Goal: Feedback & Contribution: Contribute content

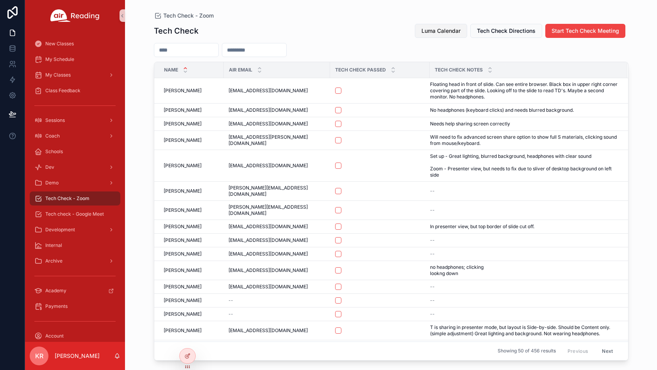
click at [434, 32] on span "Luma Calendar" at bounding box center [440, 31] width 39 height 8
click at [427, 34] on span "Luma Calendar" at bounding box center [440, 31] width 39 height 8
click at [435, 30] on span "Luma Calendar" at bounding box center [440, 31] width 39 height 8
click at [429, 35] on button "Luma Calendar" at bounding box center [441, 31] width 52 height 14
click at [435, 29] on span "Luma Calendar" at bounding box center [440, 31] width 39 height 8
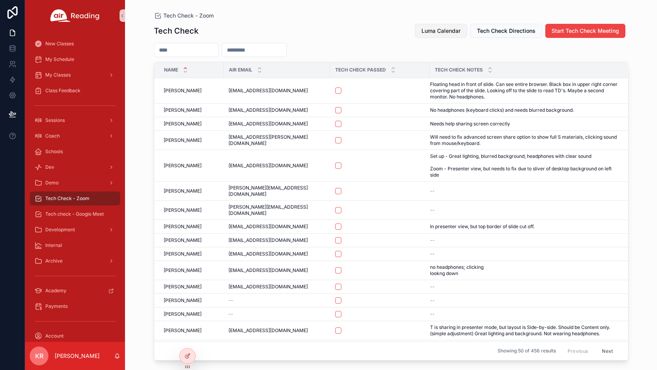
click at [436, 25] on button "Luma Calendar" at bounding box center [441, 31] width 52 height 14
click at [430, 29] on span "Luma Calendar" at bounding box center [440, 31] width 39 height 8
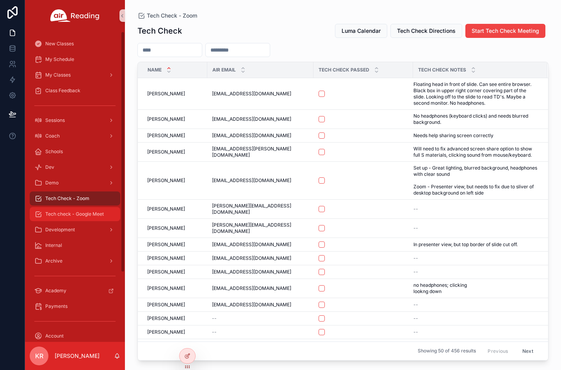
click at [95, 217] on span "Tech check - Google Meet" at bounding box center [74, 214] width 59 height 6
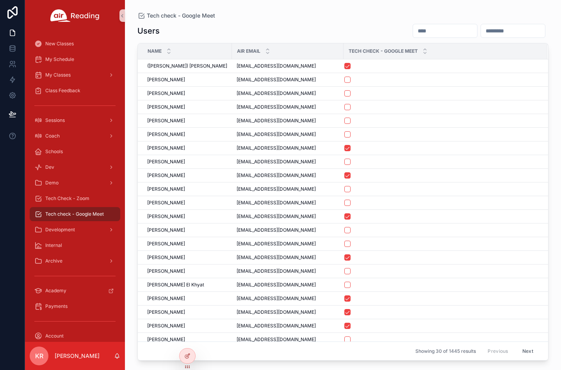
click at [413, 36] on div "scrollable content" at bounding box center [445, 31] width 65 height 14
click at [413, 34] on input "scrollable content" at bounding box center [445, 30] width 64 height 11
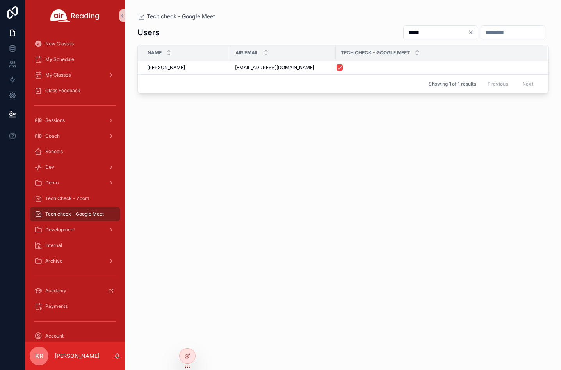
drag, startPoint x: 385, startPoint y: 32, endPoint x: 361, endPoint y: 32, distance: 23.4
click at [397, 32] on div "*****" at bounding box center [473, 32] width 152 height 15
type input "********"
click at [468, 33] on icon "Clear" at bounding box center [471, 32] width 6 height 6
click at [413, 34] on input "scrollable content" at bounding box center [445, 32] width 64 height 11
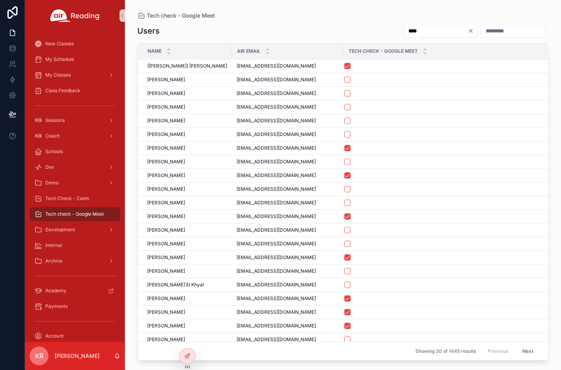
type input "*****"
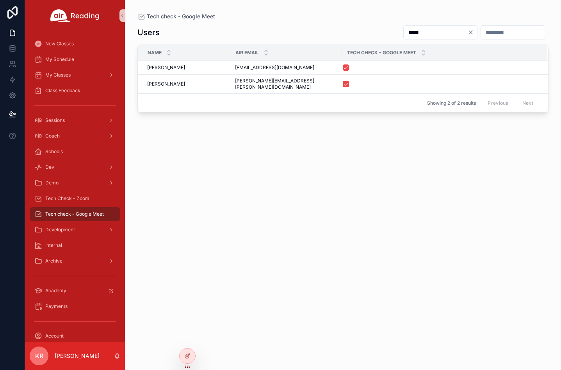
drag, startPoint x: 384, startPoint y: 33, endPoint x: 367, endPoint y: 33, distance: 17.2
click at [404, 33] on input "*****" at bounding box center [436, 32] width 64 height 11
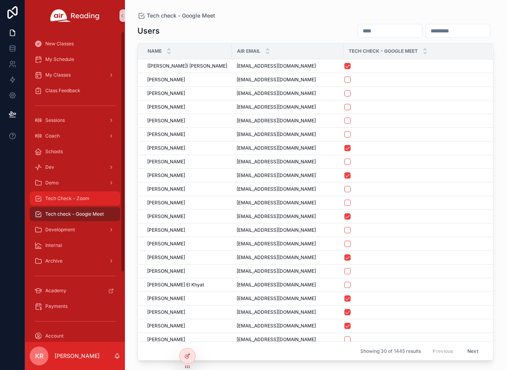
click at [78, 201] on span "Tech Check - Zoom" at bounding box center [67, 198] width 44 height 6
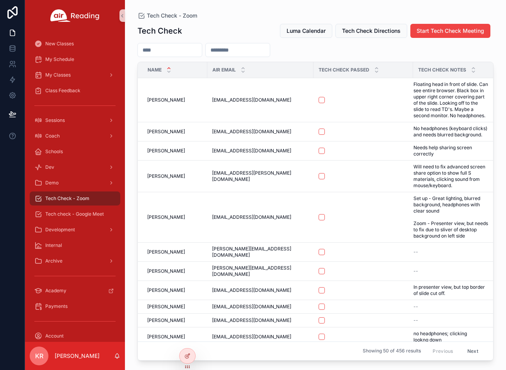
click at [186, 53] on input "scrollable content" at bounding box center [170, 50] width 64 height 11
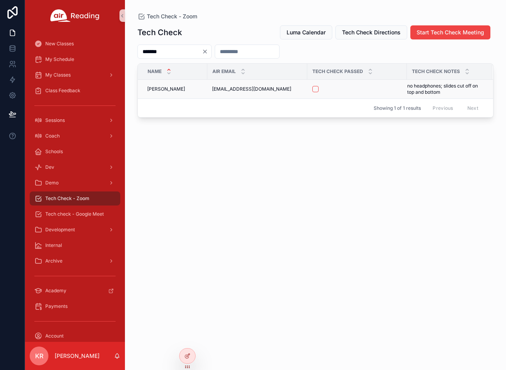
type input "*******"
click at [316, 90] on button "scrollable content" at bounding box center [315, 89] width 6 height 6
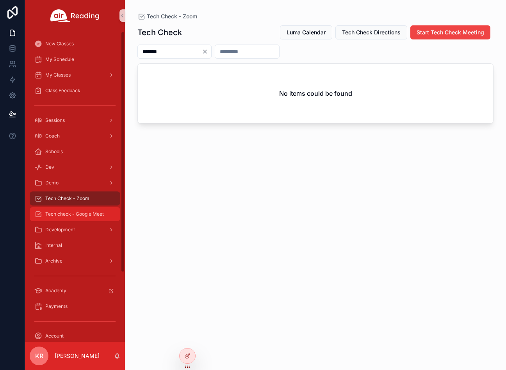
click at [82, 212] on span "Tech check - Google Meet" at bounding box center [74, 214] width 59 height 6
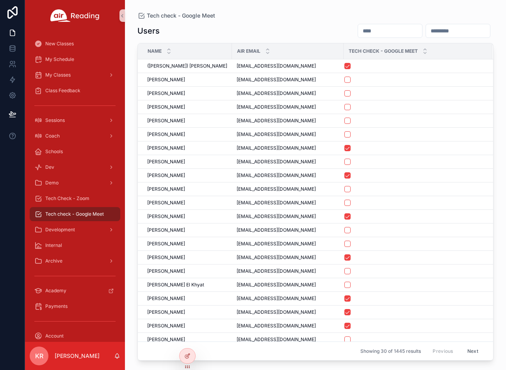
click at [358, 32] on input "scrollable content" at bounding box center [390, 30] width 64 height 11
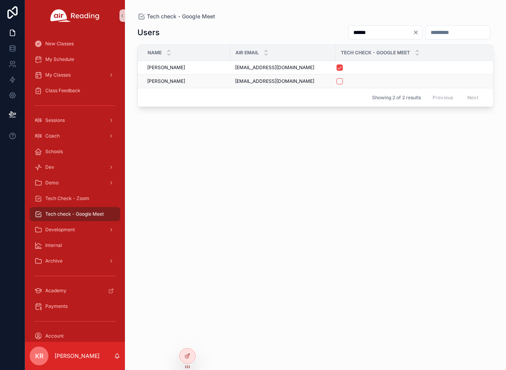
type input "******"
click at [340, 82] on button "scrollable content" at bounding box center [340, 81] width 6 height 6
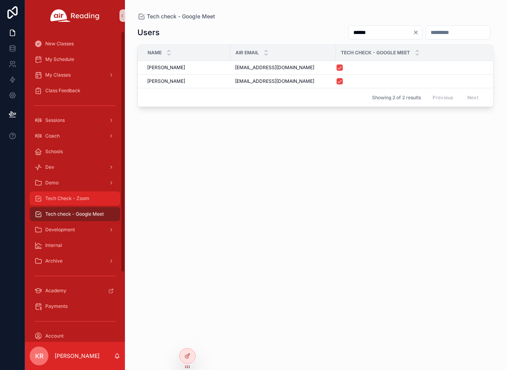
drag, startPoint x: 83, startPoint y: 203, endPoint x: 116, endPoint y: 193, distance: 34.7
click at [83, 203] on div "Tech Check - Zoom" at bounding box center [74, 198] width 81 height 12
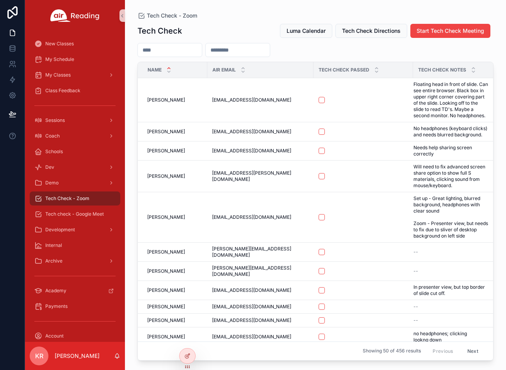
click at [191, 47] on input "scrollable content" at bounding box center [170, 50] width 64 height 11
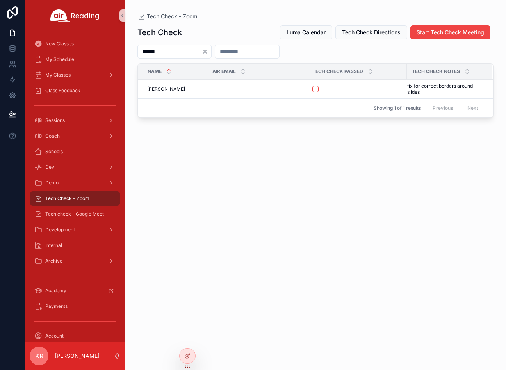
type input "******"
click at [207, 52] on icon "Clear" at bounding box center [205, 51] width 3 height 3
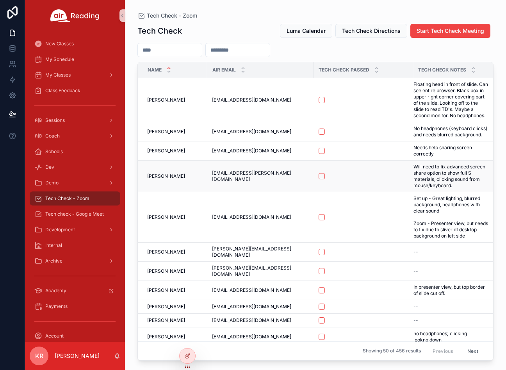
click at [234, 182] on span "alexandria.hinds@gmail.com" at bounding box center [260, 176] width 97 height 12
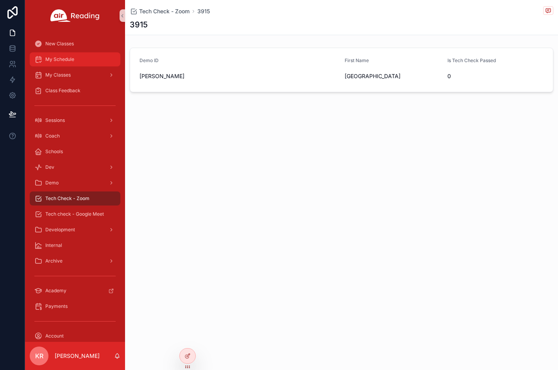
click at [67, 64] on div "My Schedule" at bounding box center [74, 59] width 81 height 12
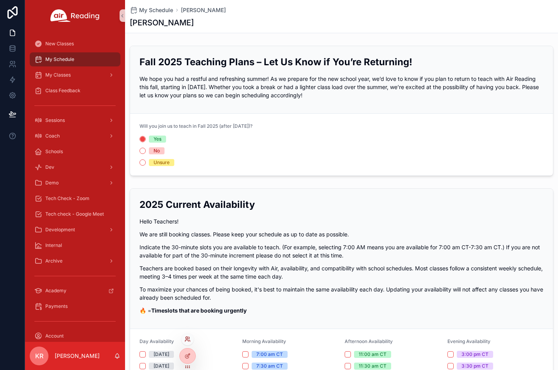
click at [184, 341] on icon at bounding box center [187, 339] width 6 height 6
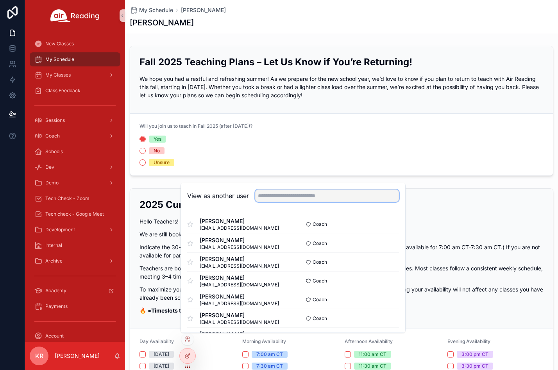
click at [290, 193] on input "text" at bounding box center [327, 195] width 144 height 12
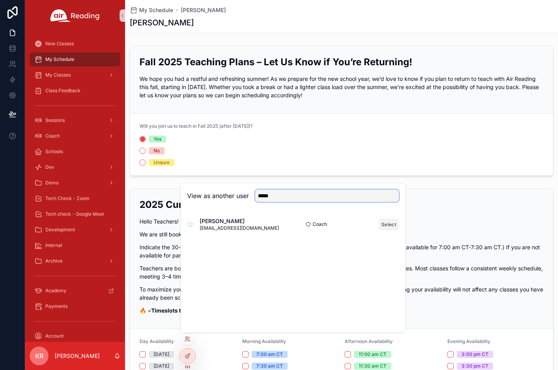
type input "*****"
click at [383, 227] on button "Select" at bounding box center [389, 224] width 20 height 11
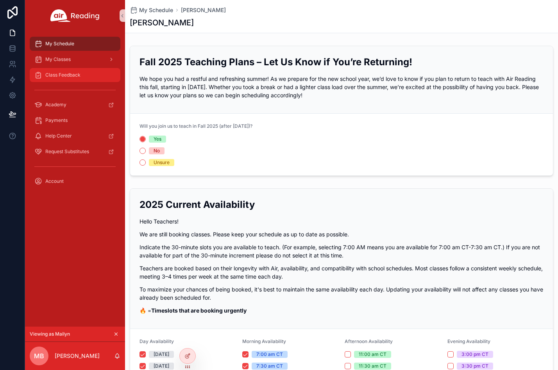
click at [65, 75] on span "Class Feedback" at bounding box center [62, 75] width 35 height 6
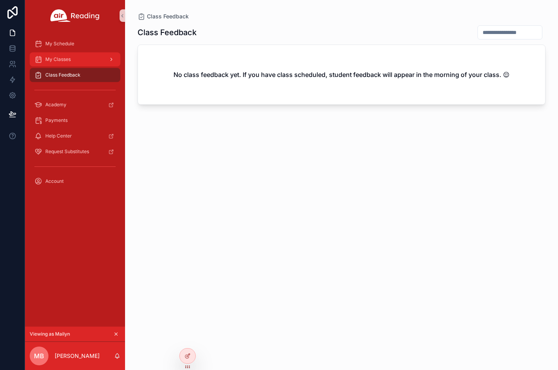
click at [66, 63] on div "My Classes" at bounding box center [74, 59] width 81 height 12
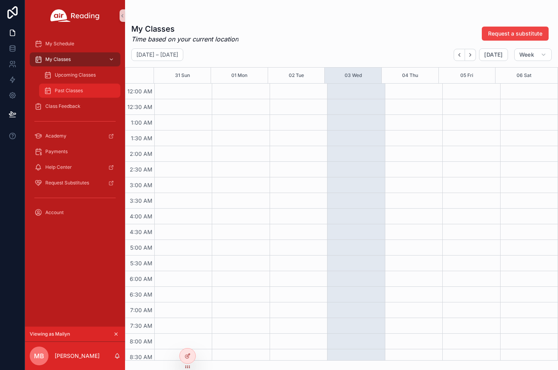
click at [70, 95] on div "Past Classes" at bounding box center [80, 90] width 72 height 12
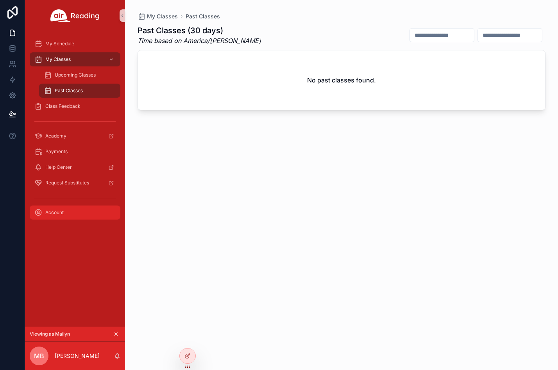
click at [59, 212] on span "Account" at bounding box center [54, 212] width 18 height 6
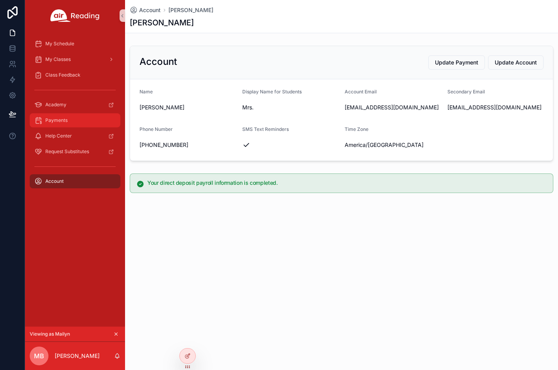
click at [70, 122] on div "Payments" at bounding box center [74, 120] width 81 height 12
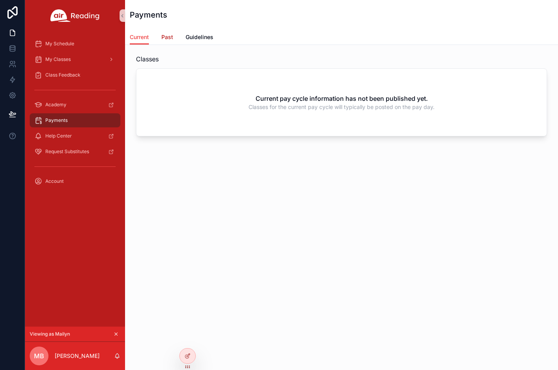
click at [173, 36] on span "Past" at bounding box center [167, 37] width 12 height 8
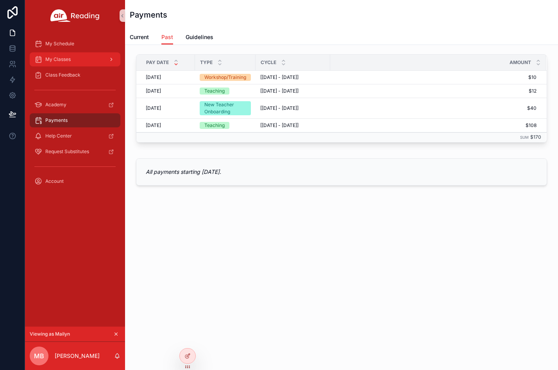
click at [68, 59] on span "My Classes" at bounding box center [57, 59] width 25 height 6
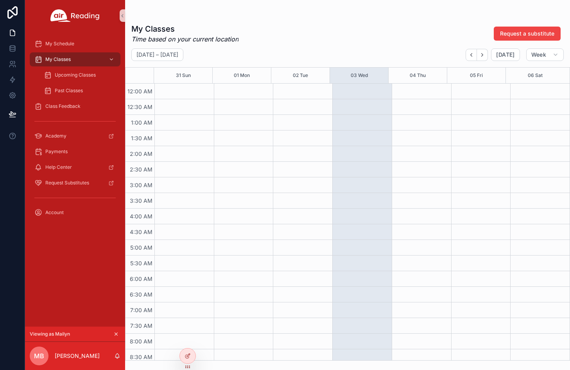
click at [118, 333] on icon "scrollable content" at bounding box center [115, 333] width 5 height 5
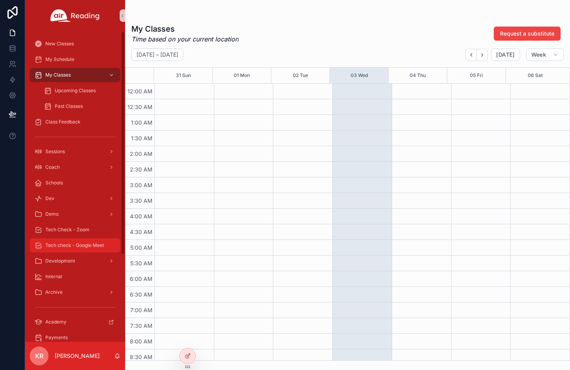
click at [81, 246] on span "Tech check - Google Meet" at bounding box center [74, 245] width 59 height 6
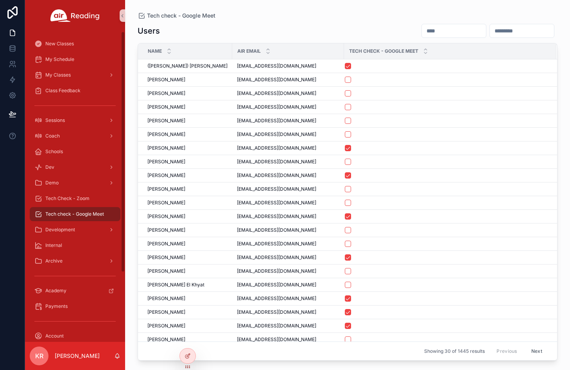
click at [421, 30] on input "scrollable content" at bounding box center [453, 30] width 64 height 11
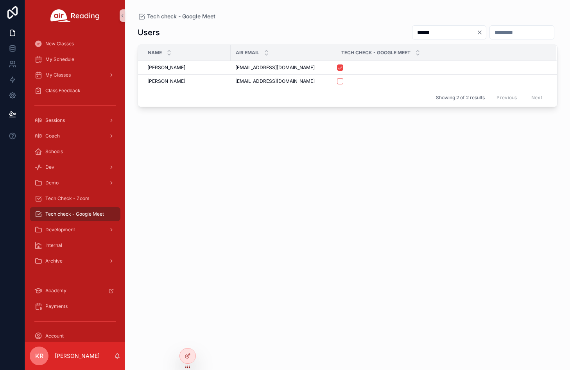
type input "******"
click at [79, 200] on span "Tech Check - Zoom" at bounding box center [67, 198] width 44 height 6
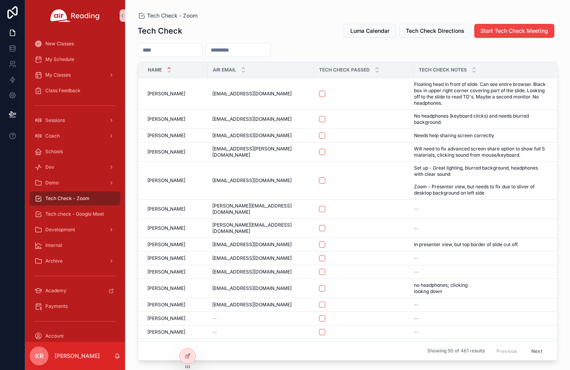
click at [179, 52] on input "scrollable content" at bounding box center [170, 50] width 64 height 11
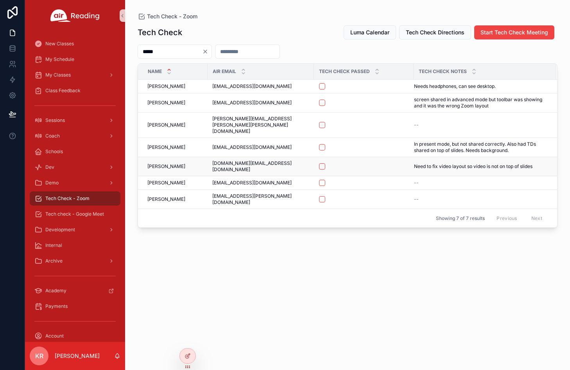
type input "*****"
click at [319, 163] on button "scrollable content" at bounding box center [322, 166] width 6 height 6
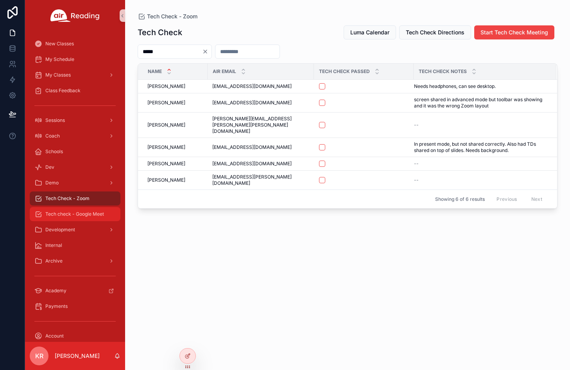
click at [81, 216] on span "Tech check - Google Meet" at bounding box center [74, 214] width 59 height 6
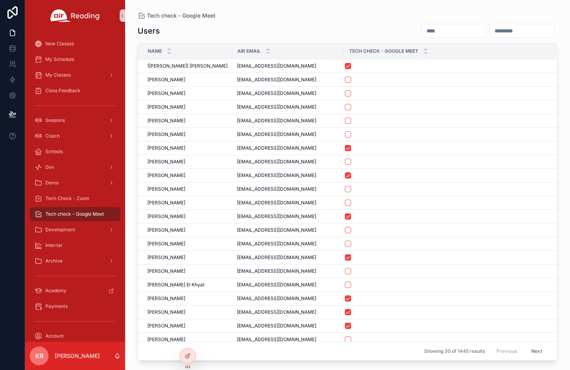
drag, startPoint x: 391, startPoint y: 32, endPoint x: 396, endPoint y: 32, distance: 5.1
click at [421, 32] on input "scrollable content" at bounding box center [453, 30] width 64 height 11
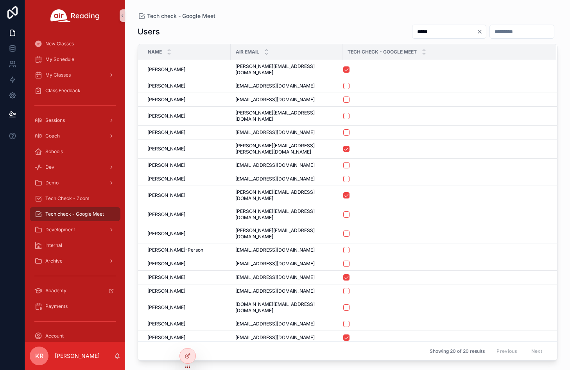
drag, startPoint x: 385, startPoint y: 35, endPoint x: 370, endPoint y: 36, distance: 14.9
click at [405, 36] on div "*****" at bounding box center [481, 31] width 152 height 15
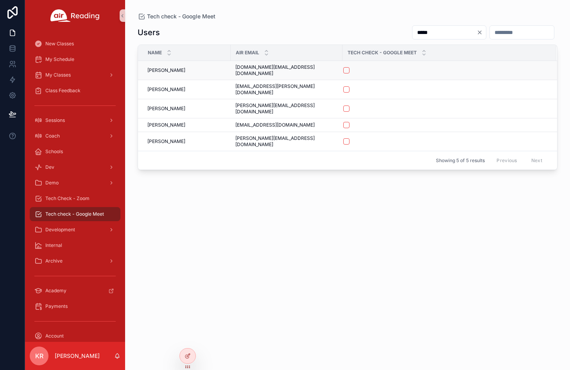
type input "*****"
click at [343, 68] on button "scrollable content" at bounding box center [346, 70] width 6 height 6
click at [478, 33] on icon "Clear" at bounding box center [479, 32] width 3 height 3
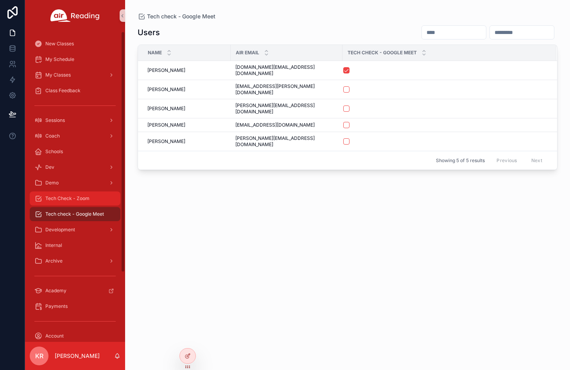
click at [79, 198] on span "Tech Check - Zoom" at bounding box center [67, 198] width 44 height 6
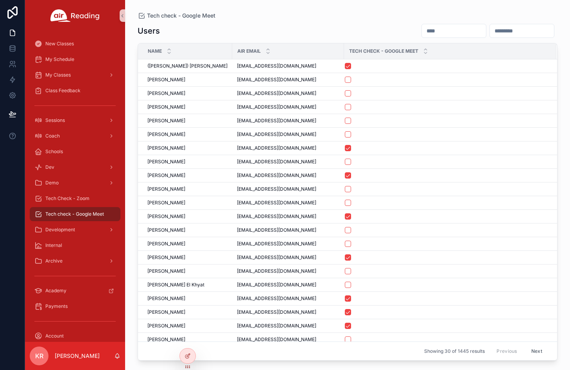
click at [425, 32] on input "scrollable content" at bounding box center [453, 30] width 64 height 11
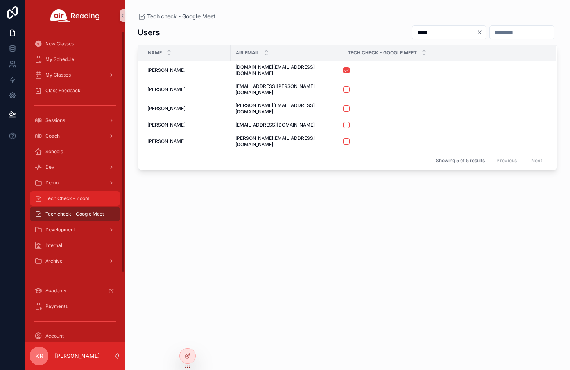
type input "*****"
click at [76, 201] on span "Tech Check - Zoom" at bounding box center [67, 198] width 44 height 6
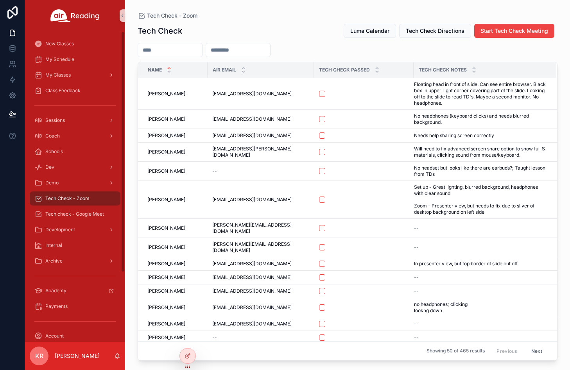
click at [202, 48] on input "scrollable content" at bounding box center [170, 50] width 64 height 11
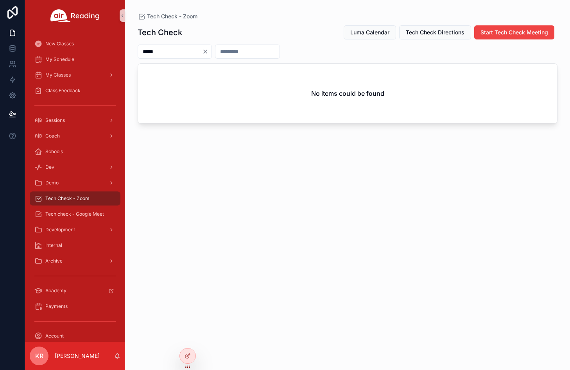
type input "*****"
click at [208, 51] on icon "Clear" at bounding box center [205, 51] width 6 height 6
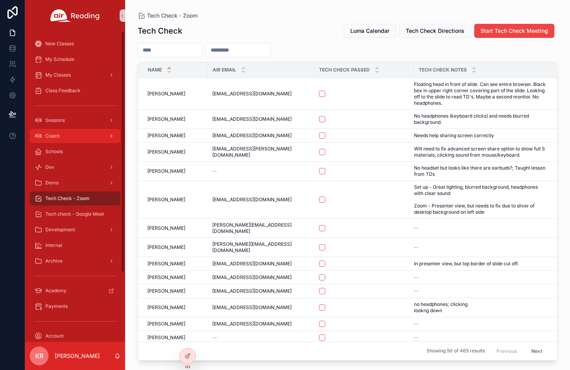
click at [79, 135] on div "Coach" at bounding box center [74, 136] width 81 height 12
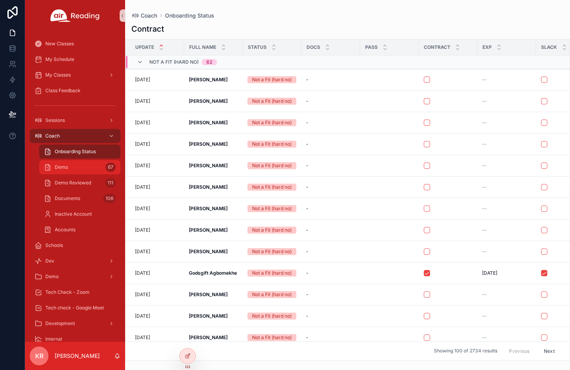
click at [87, 167] on div "Demo 67" at bounding box center [80, 167] width 72 height 12
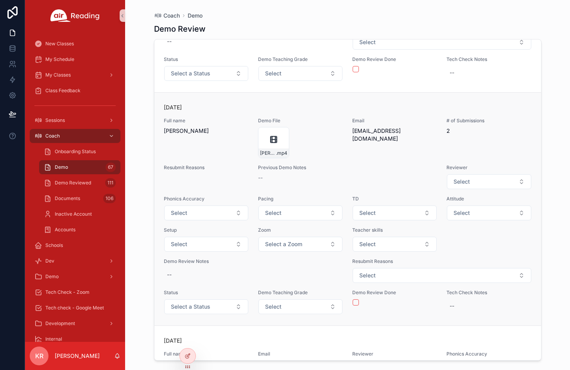
scroll to position [12553, 0]
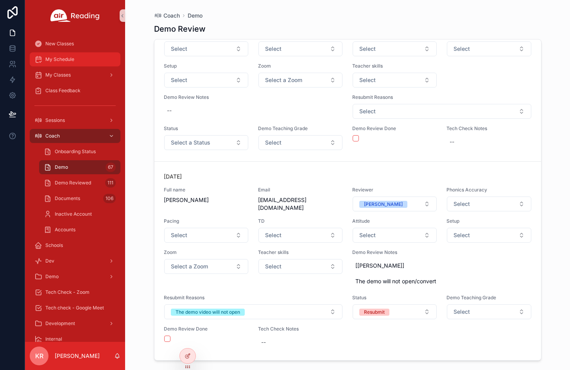
click at [72, 66] on link "My Schedule" at bounding box center [75, 59] width 91 height 14
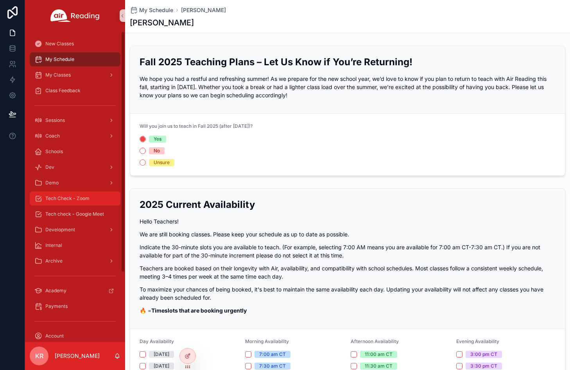
click at [82, 202] on div "Tech Check - Zoom" at bounding box center [74, 198] width 81 height 12
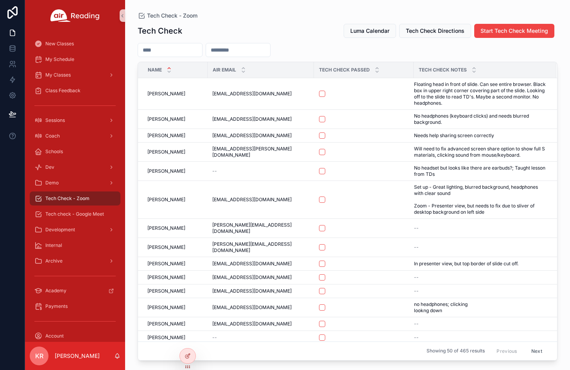
click at [179, 51] on input "scrollable content" at bounding box center [170, 50] width 64 height 11
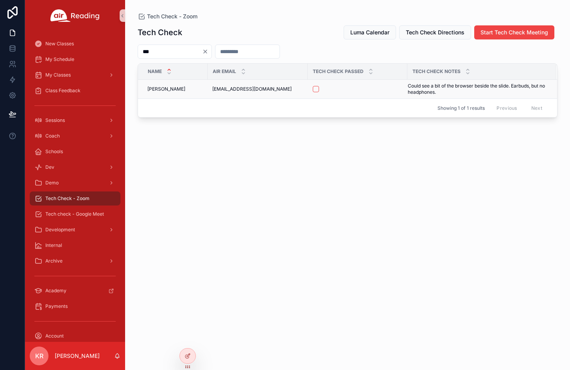
type input "***"
click at [314, 90] on button "scrollable content" at bounding box center [315, 89] width 6 height 6
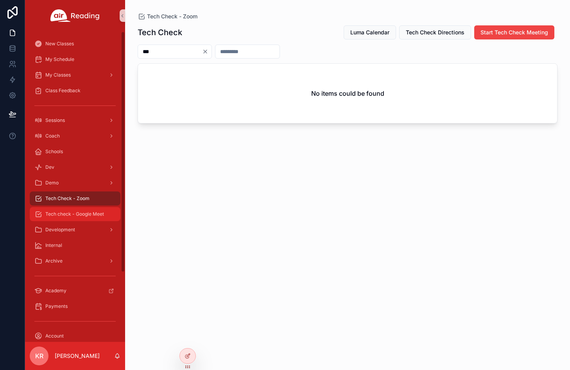
click at [75, 212] on span "Tech check - Google Meet" at bounding box center [74, 214] width 59 height 6
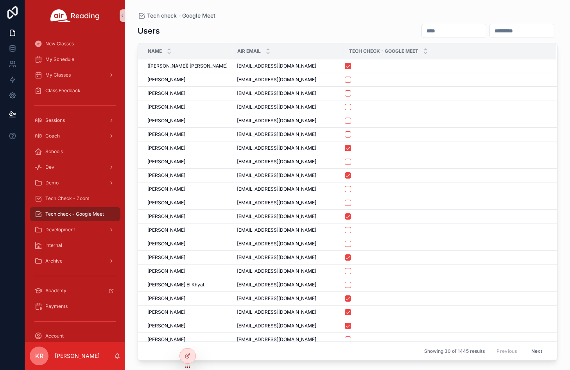
click at [421, 29] on input "scrollable content" at bounding box center [453, 30] width 64 height 11
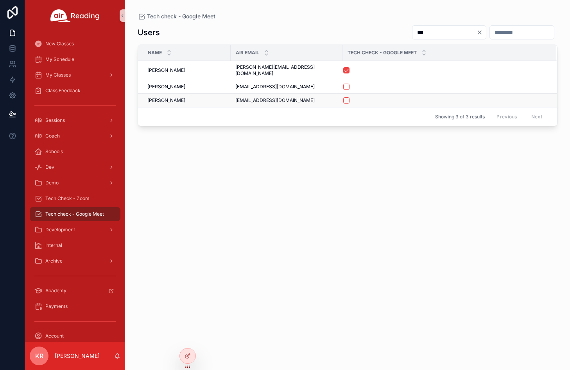
type input "***"
click at [343, 97] on button "scrollable content" at bounding box center [346, 100] width 6 height 6
drag, startPoint x: 60, startPoint y: 196, endPoint x: 95, endPoint y: 195, distance: 34.8
click at [60, 196] on span "Tech Check - Zoom" at bounding box center [67, 198] width 44 height 6
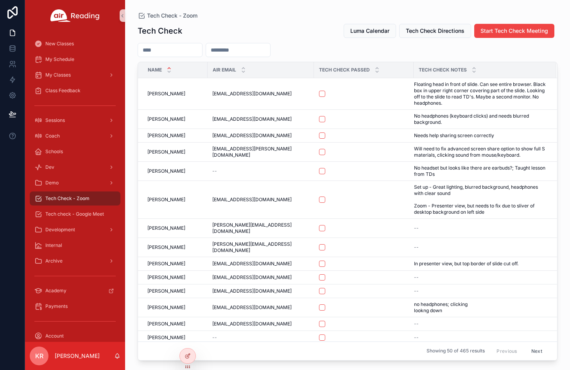
click at [182, 50] on input "scrollable content" at bounding box center [170, 50] width 64 height 11
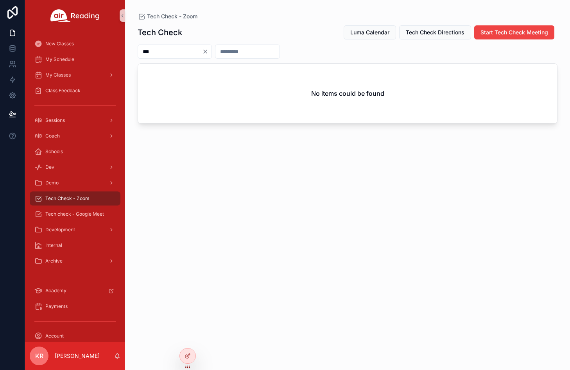
type input "***"
click at [208, 51] on icon "Clear" at bounding box center [205, 51] width 6 height 6
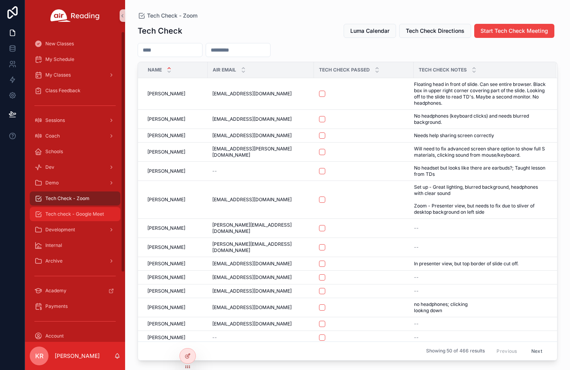
click at [100, 215] on span "Tech check - Google Meet" at bounding box center [74, 214] width 59 height 6
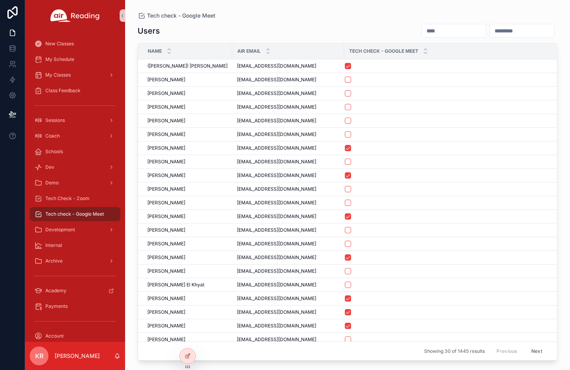
drag, startPoint x: 401, startPoint y: 27, endPoint x: 408, endPoint y: 29, distance: 7.2
click at [421, 27] on input "scrollable content" at bounding box center [453, 30] width 64 height 11
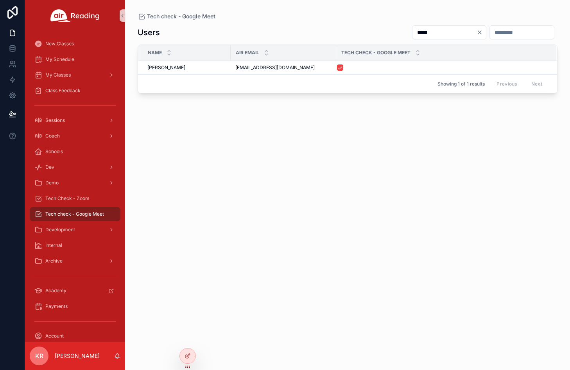
type input "*****"
click at [476, 33] on icon "Clear" at bounding box center [479, 32] width 6 height 6
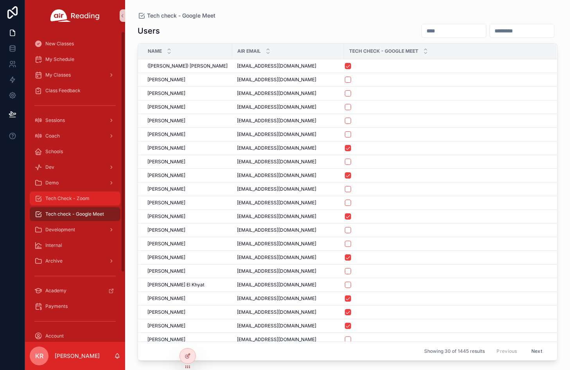
click at [82, 202] on div "Tech Check - Zoom" at bounding box center [74, 198] width 81 height 12
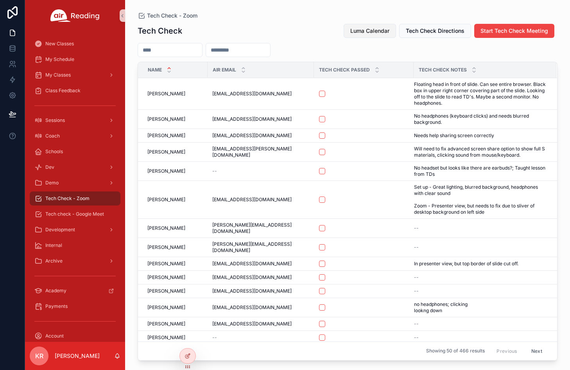
click at [378, 31] on span "Luma Calendar" at bounding box center [369, 31] width 39 height 8
click at [63, 140] on div "Coach" at bounding box center [74, 136] width 81 height 12
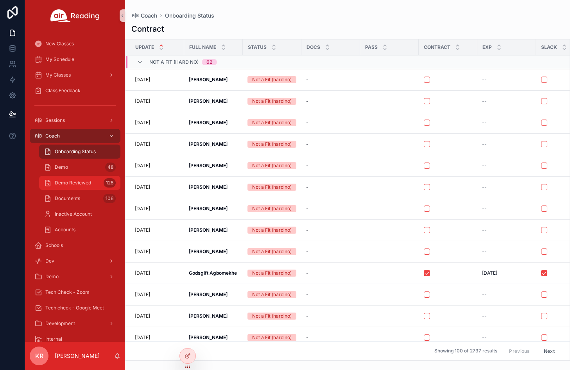
click at [81, 182] on span "Demo Reviewed" at bounding box center [73, 183] width 36 height 6
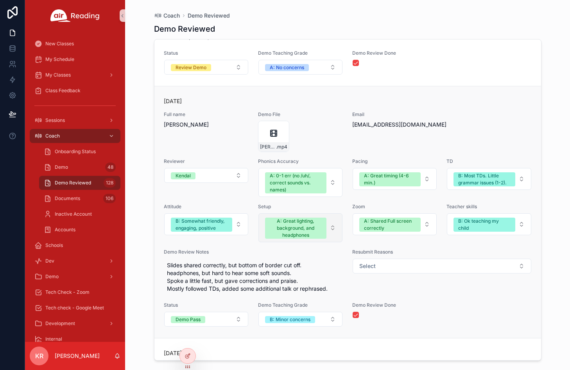
scroll to position [234, 0]
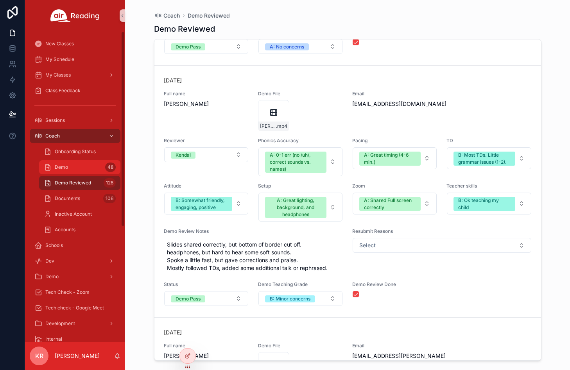
click at [81, 169] on div "Demo 48" at bounding box center [80, 167] width 72 height 12
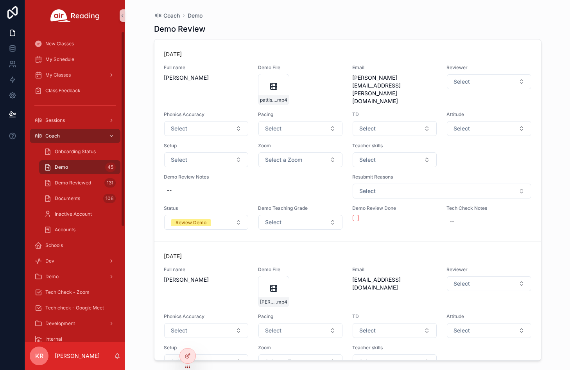
click at [83, 163] on div "Demo 45" at bounding box center [80, 167] width 72 height 12
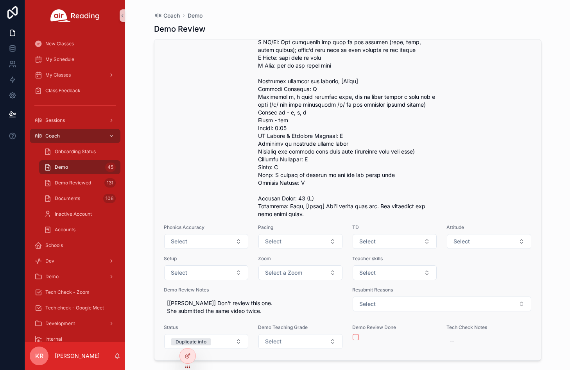
scroll to position [12471, 0]
click at [354, 338] on button "scrollable content" at bounding box center [355, 337] width 6 height 6
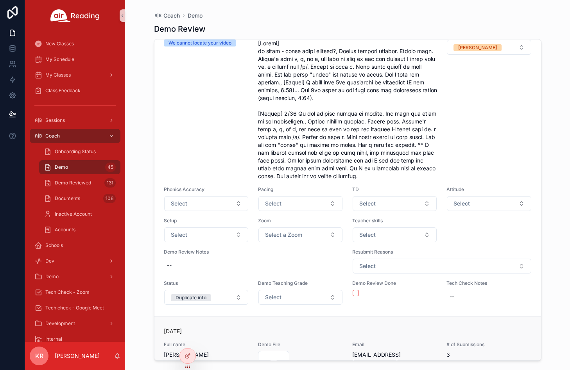
scroll to position [11963, 0]
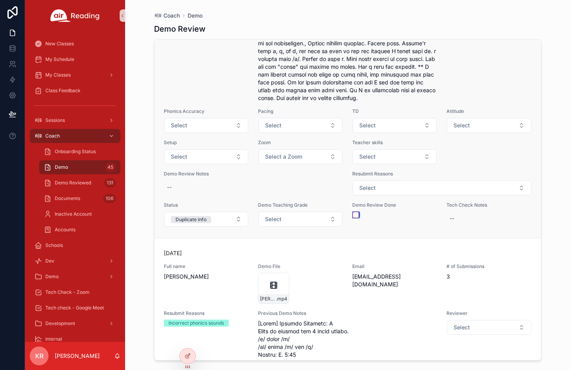
click at [354, 218] on button "scrollable content" at bounding box center [355, 215] width 6 height 6
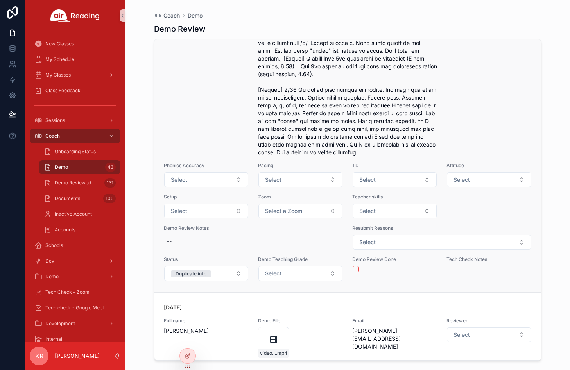
scroll to position [11364, 0]
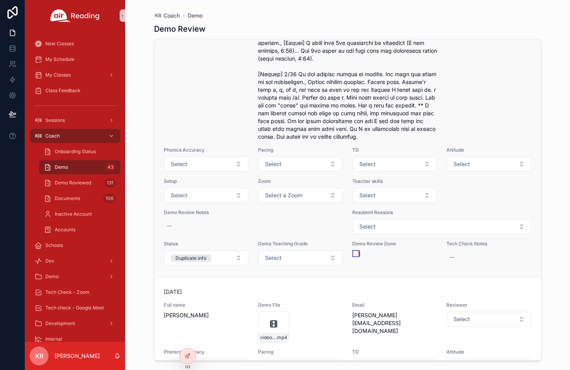
click at [353, 257] on button "scrollable content" at bounding box center [355, 253] width 6 height 6
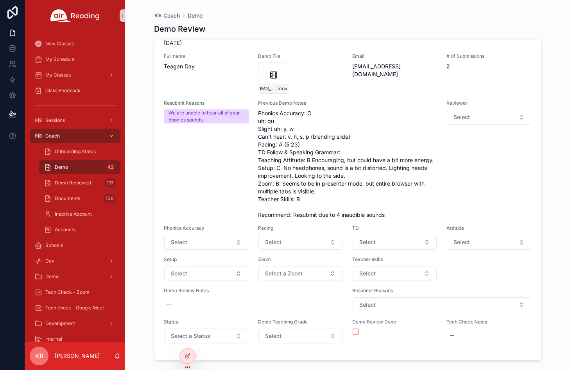
scroll to position [11179, 0]
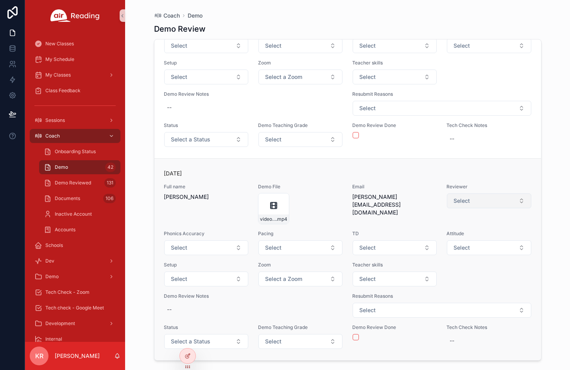
click at [453, 200] on span "Select" at bounding box center [461, 201] width 16 height 8
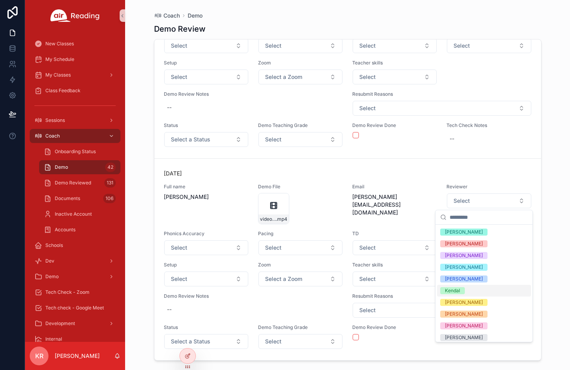
click at [456, 290] on div "Kendal" at bounding box center [452, 290] width 15 height 7
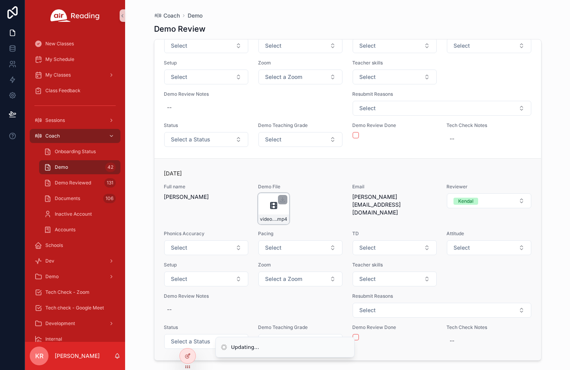
click at [264, 205] on div "video1183391872 .mp4" at bounding box center [273, 208] width 31 height 31
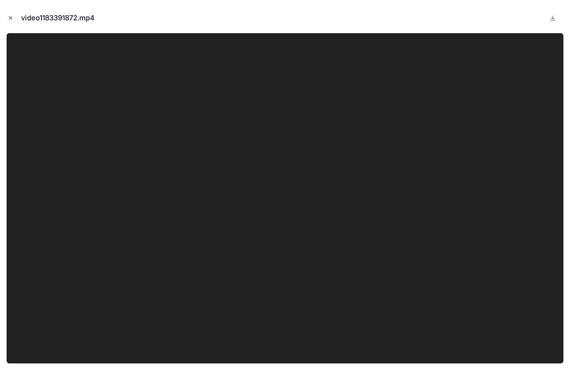
click at [11, 16] on icon "Close modal" at bounding box center [10, 17] width 5 height 5
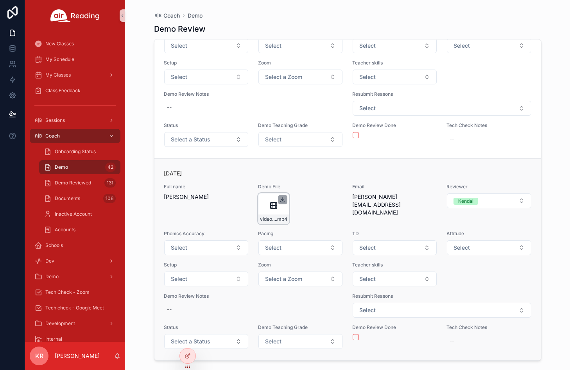
click at [281, 200] on icon "scrollable content" at bounding box center [282, 199] width 6 height 6
click at [179, 313] on div "--" at bounding box center [253, 309] width 179 height 14
click at [185, 318] on textarea "**********" at bounding box center [205, 324] width 74 height 23
click at [227, 317] on textarea "**********" at bounding box center [205, 324] width 74 height 23
click at [220, 334] on textarea "**********" at bounding box center [205, 328] width 74 height 30
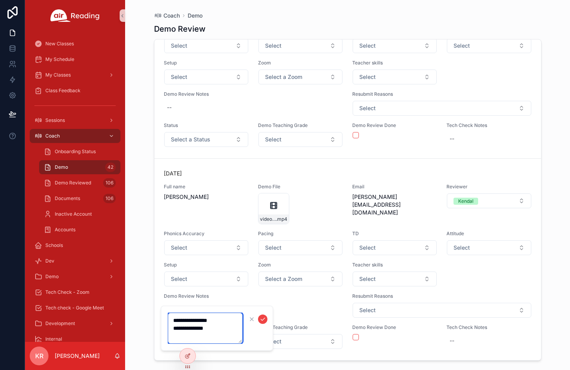
click at [216, 334] on textarea "**********" at bounding box center [205, 328] width 74 height 30
type textarea "**********"
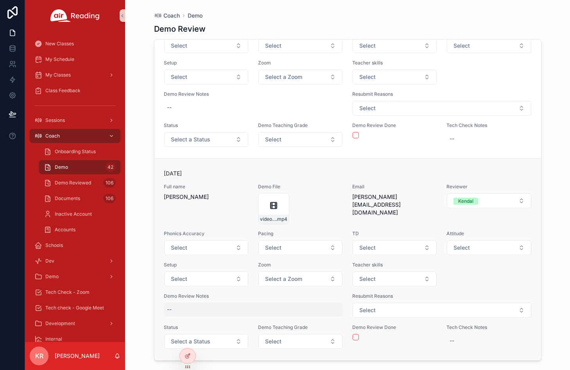
click at [240, 304] on div "--" at bounding box center [253, 309] width 179 height 14
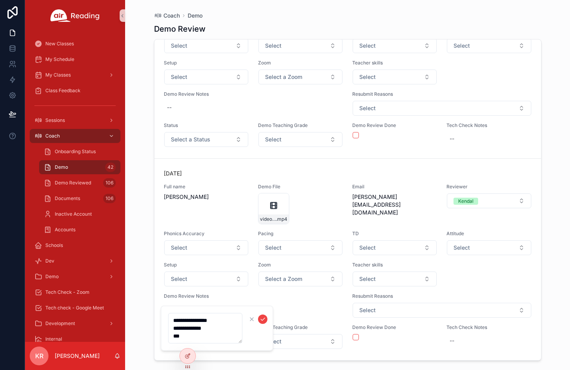
click at [201, 335] on textarea "**********" at bounding box center [205, 328] width 74 height 30
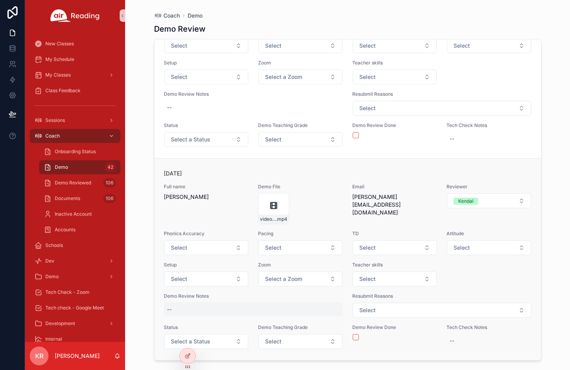
click at [212, 314] on div "--" at bounding box center [253, 309] width 179 height 14
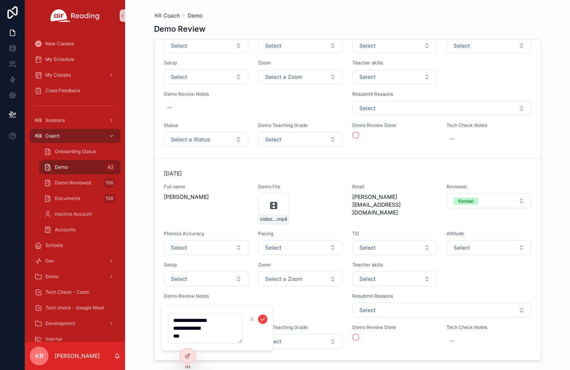
click at [200, 337] on textarea "**********" at bounding box center [205, 328] width 74 height 30
click at [219, 339] on textarea "**********" at bounding box center [205, 328] width 74 height 30
click at [227, 336] on textarea "**********" at bounding box center [205, 328] width 74 height 30
click at [227, 342] on textarea "**********" at bounding box center [205, 336] width 74 height 46
drag, startPoint x: 221, startPoint y: 346, endPoint x: 227, endPoint y: 344, distance: 6.1
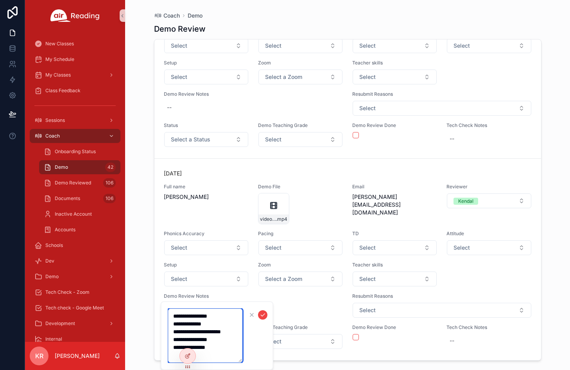
click at [221, 346] on textarea "**********" at bounding box center [205, 336] width 74 height 54
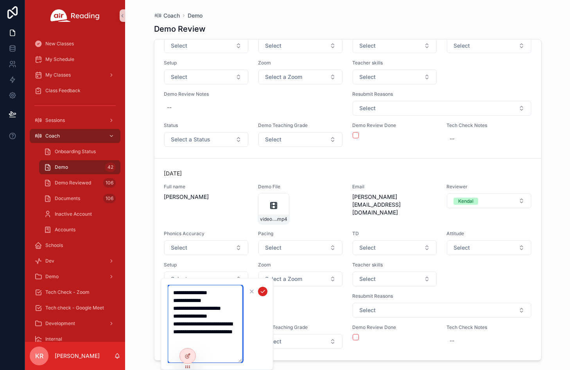
type textarea "**********"
click at [264, 294] on icon "scrollable content" at bounding box center [262, 291] width 6 height 6
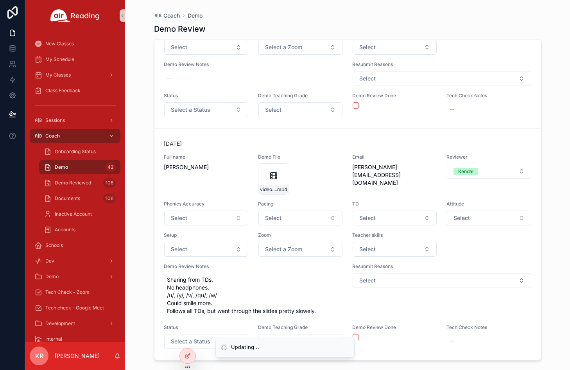
scroll to position [11195, 0]
click at [199, 225] on button "Select" at bounding box center [206, 218] width 84 height 15
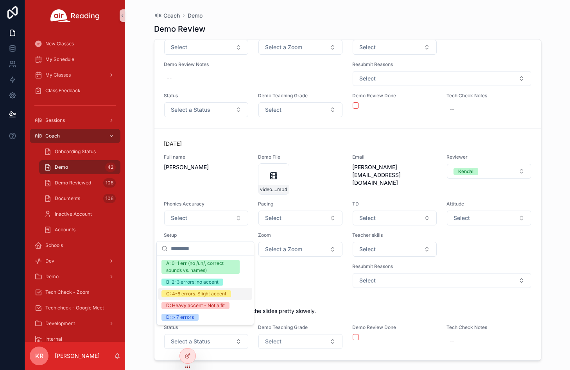
click at [183, 294] on div "C: 4-6 errors. Slight accent" at bounding box center [196, 293] width 60 height 7
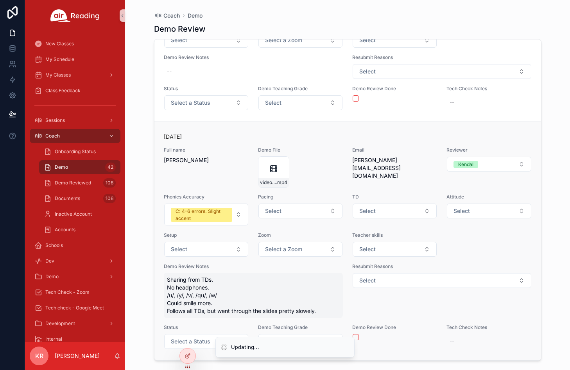
scroll to position [11211, 0]
click at [278, 215] on span "Select" at bounding box center [273, 211] width 16 height 8
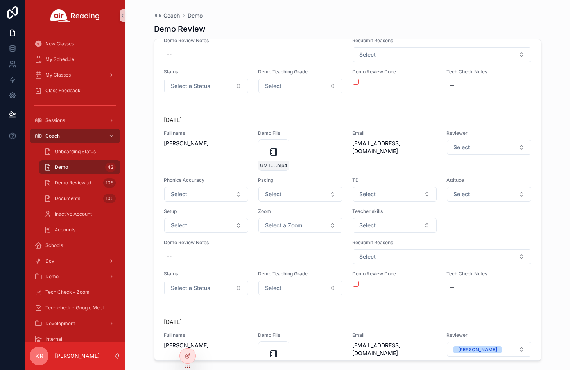
scroll to position [11151, 0]
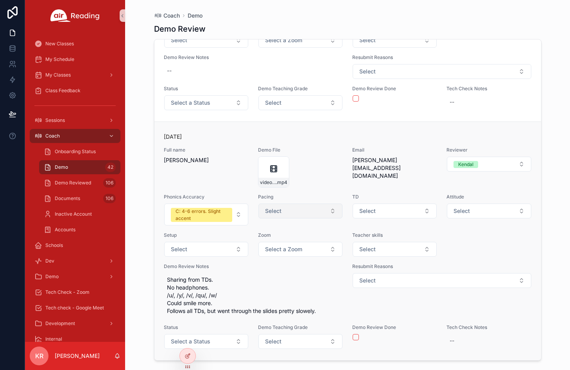
click at [291, 215] on button "Select" at bounding box center [300, 211] width 84 height 15
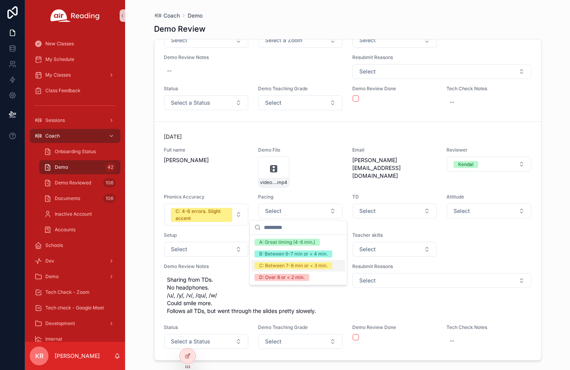
click at [297, 267] on div "C: Between 7-8 min or < 3 min." at bounding box center [293, 265] width 68 height 7
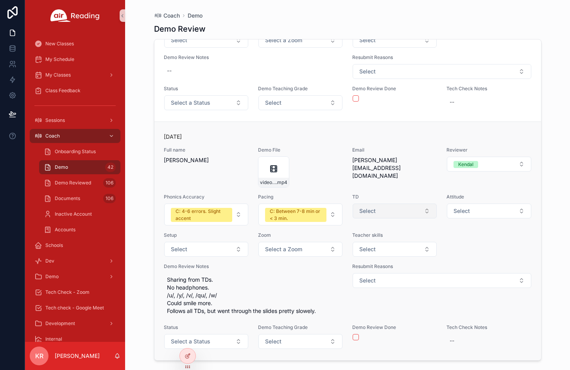
click at [382, 212] on button "Select" at bounding box center [394, 211] width 84 height 15
click at [383, 217] on button "Select" at bounding box center [394, 211] width 84 height 15
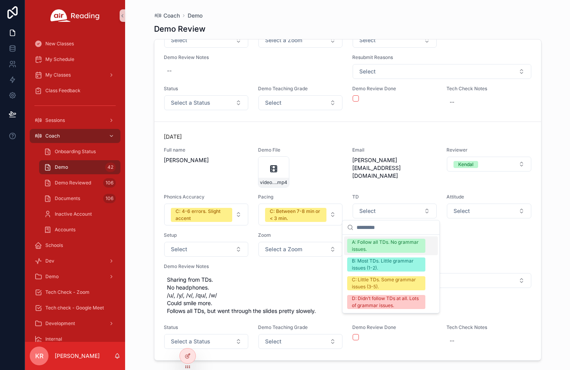
click at [381, 245] on div "A: Follow all TDs. No grammar issues." at bounding box center [386, 246] width 69 height 14
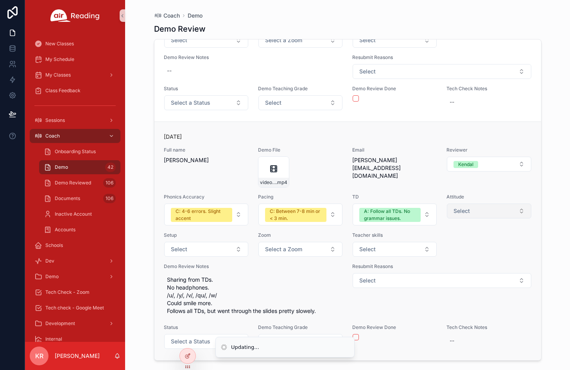
click at [491, 212] on button "Select" at bounding box center [488, 211] width 84 height 15
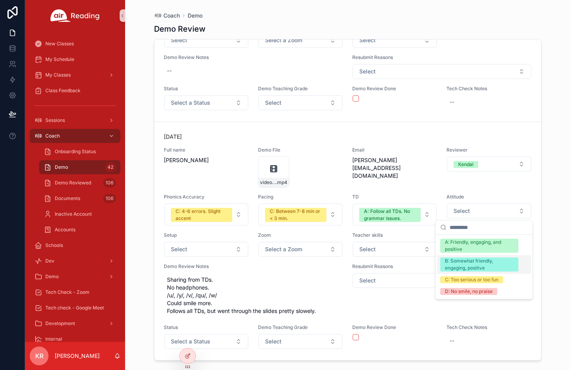
click at [478, 260] on div "B: Somewhat friendly, engaging, positive" at bounding box center [479, 264] width 69 height 14
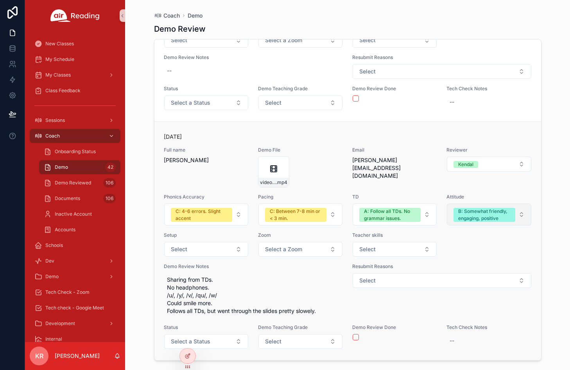
click at [496, 214] on div "B: Somewhat friendly, engaging, positive" at bounding box center [484, 215] width 52 height 14
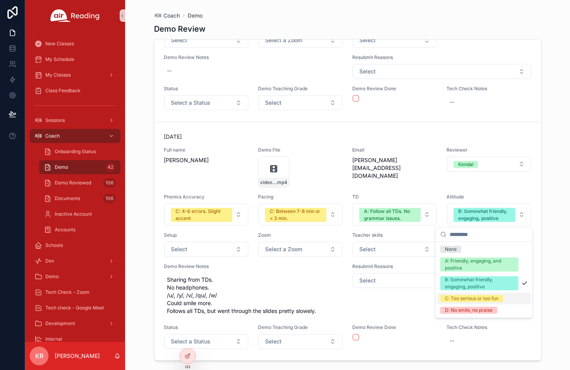
click at [478, 299] on div "C: Too serious or too fun" at bounding box center [472, 298] width 54 height 7
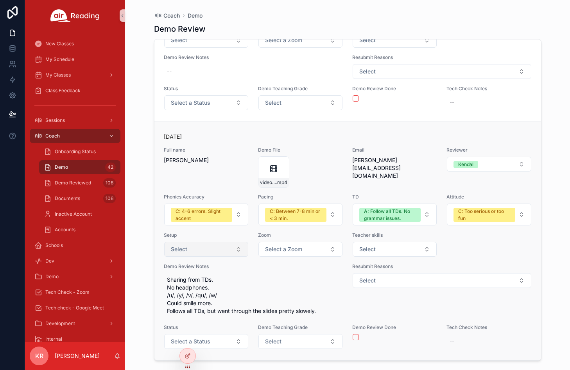
click at [211, 253] on button "Select" at bounding box center [206, 249] width 84 height 15
click at [213, 300] on span "Sharing from TDs. No headphones. /u/, /y/, /v/, /qu/, /w/ Could smile more. Fol…" at bounding box center [253, 295] width 173 height 39
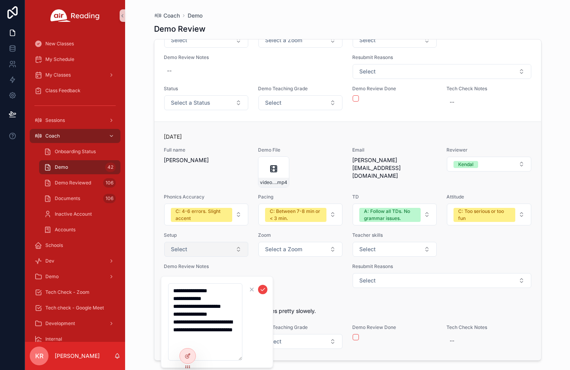
click at [214, 247] on button "Select" at bounding box center [206, 249] width 84 height 15
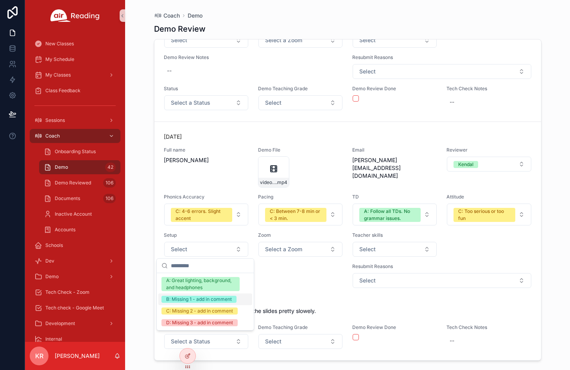
click at [198, 299] on div "B: Missing 1 - add in comment" at bounding box center [199, 299] width 66 height 7
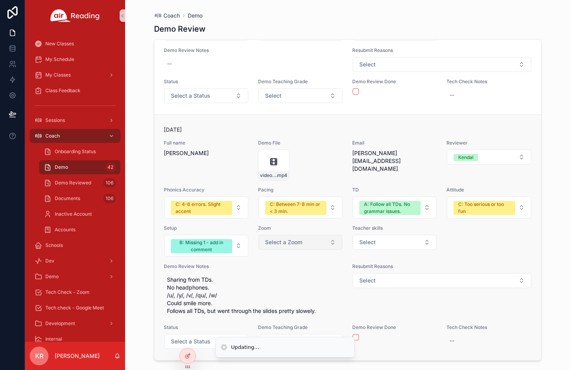
scroll to position [11158, 0]
click at [278, 245] on span "Select a Zoom" at bounding box center [283, 242] width 37 height 8
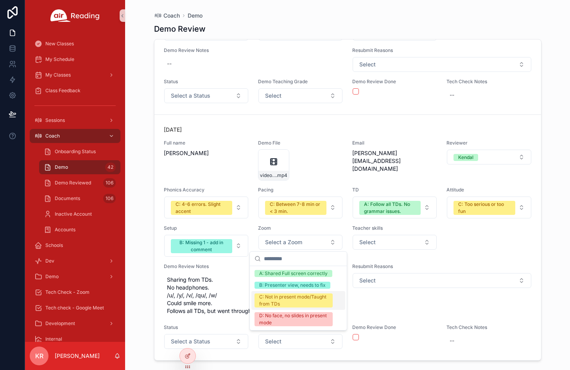
click at [299, 295] on div "C: Not in present mode/Taught from TDs" at bounding box center [293, 300] width 69 height 14
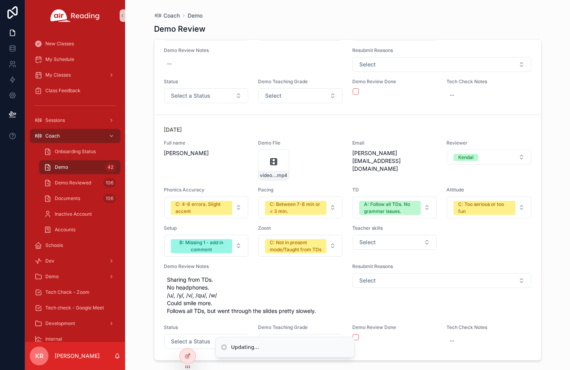
scroll to position [11165, 0]
click at [375, 239] on button "Select" at bounding box center [394, 242] width 84 height 15
click at [364, 238] on span "Select" at bounding box center [367, 242] width 16 height 8
click at [380, 279] on button "Select" at bounding box center [441, 280] width 179 height 15
click at [379, 238] on button "Select" at bounding box center [394, 242] width 84 height 15
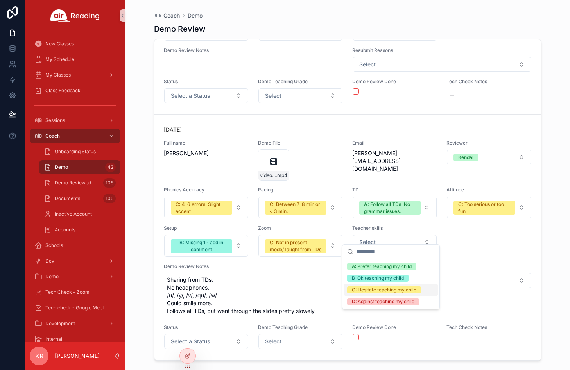
click at [377, 288] on div "C: Hesitate teaching my child" at bounding box center [384, 289] width 64 height 7
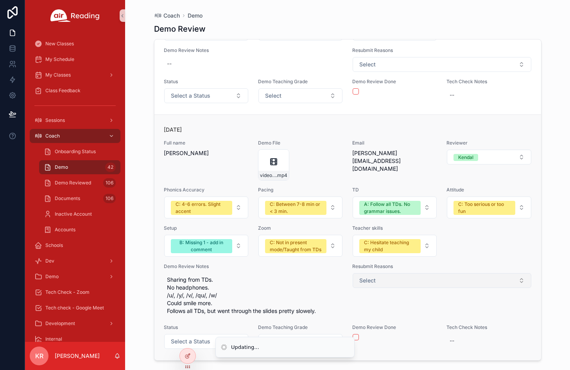
click at [384, 279] on button "Select" at bounding box center [441, 280] width 179 height 15
click at [375, 281] on button "Select" at bounding box center [441, 280] width 179 height 15
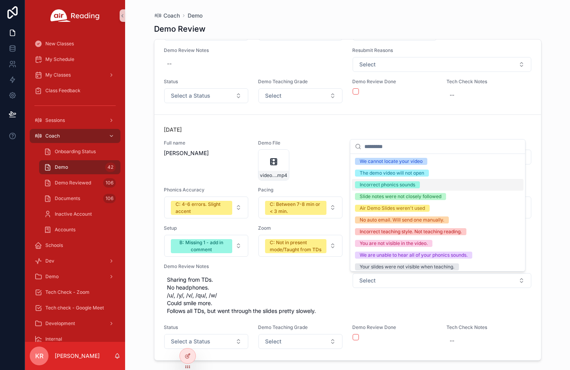
click at [381, 184] on div "Incorrect phonics sounds" at bounding box center [386, 184] width 55 height 7
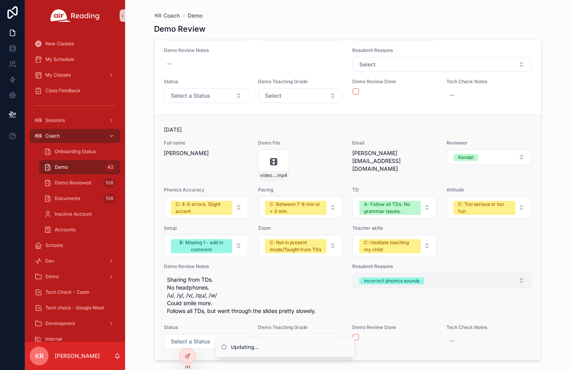
click at [500, 282] on button "Incorrect phonics sounds" at bounding box center [441, 280] width 179 height 15
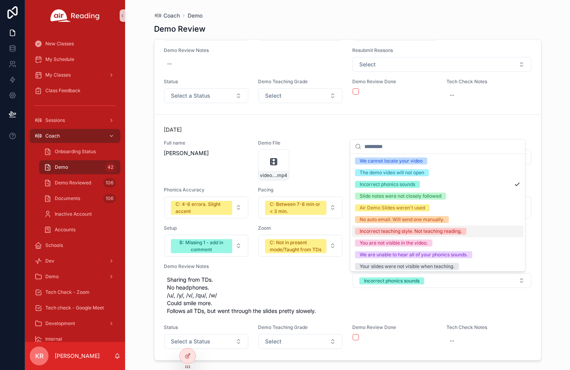
scroll to position [0, 0]
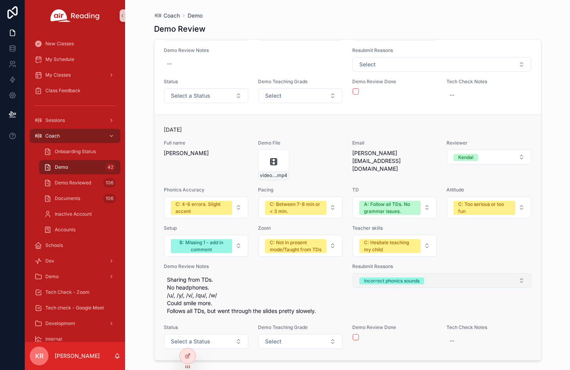
click at [373, 279] on div "Incorrect phonics sounds" at bounding box center [391, 280] width 55 height 7
click at [375, 278] on button "Select" at bounding box center [441, 280] width 179 height 15
click at [374, 284] on button "Select" at bounding box center [441, 280] width 179 height 15
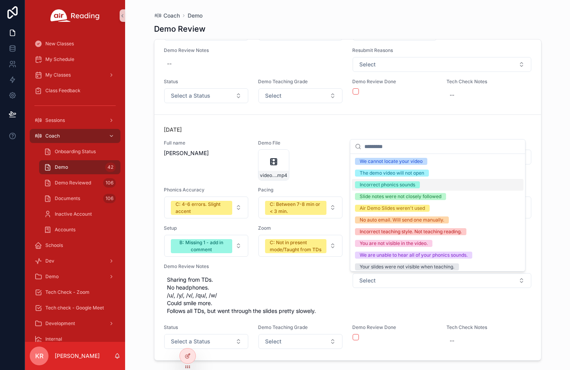
click at [397, 187] on div "Incorrect phonics sounds" at bounding box center [386, 184] width 55 height 7
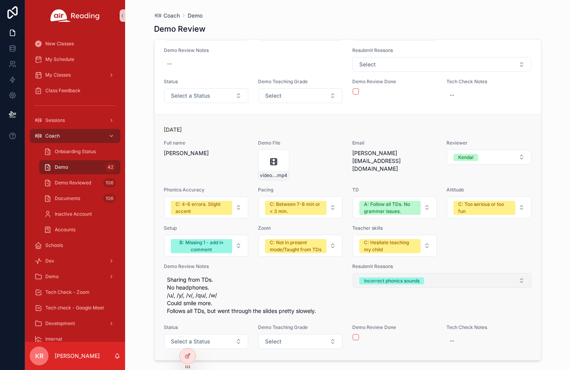
click at [438, 282] on button "Incorrect phonics sounds" at bounding box center [441, 280] width 179 height 15
click at [227, 343] on button "Select a Status" at bounding box center [206, 341] width 84 height 15
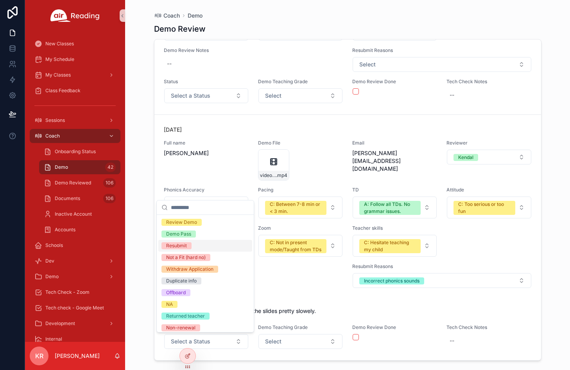
click at [185, 246] on div "Resubmit" at bounding box center [176, 245] width 21 height 7
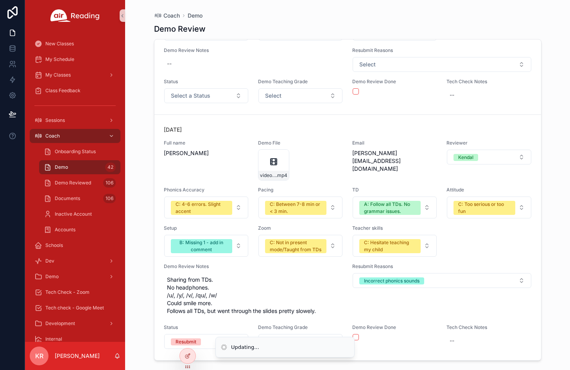
click at [353, 337] on li "Updating..." at bounding box center [284, 347] width 139 height 21
click at [353, 338] on button "scrollable content" at bounding box center [355, 337] width 6 height 6
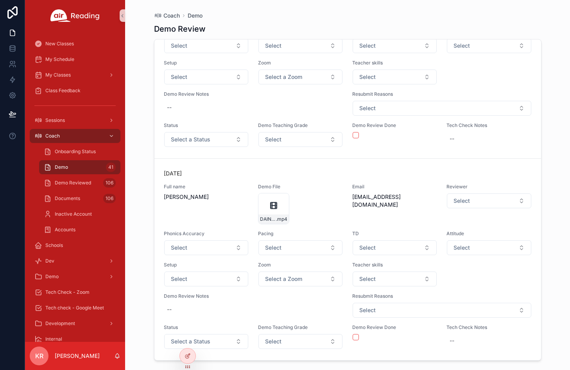
scroll to position [10912, 0]
click at [283, 199] on icon "scrollable content" at bounding box center [282, 199] width 6 height 6
click at [455, 201] on span "Select" at bounding box center [461, 201] width 16 height 8
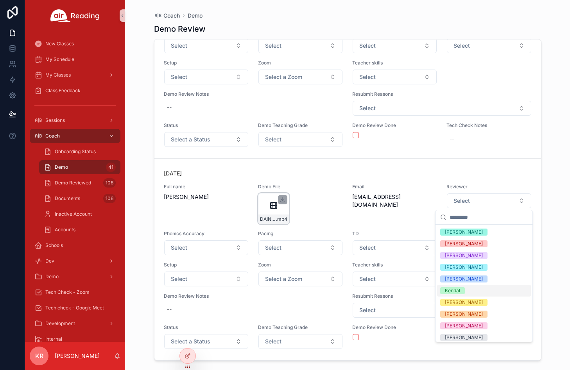
click at [452, 293] on div "Kendal" at bounding box center [452, 290] width 15 height 7
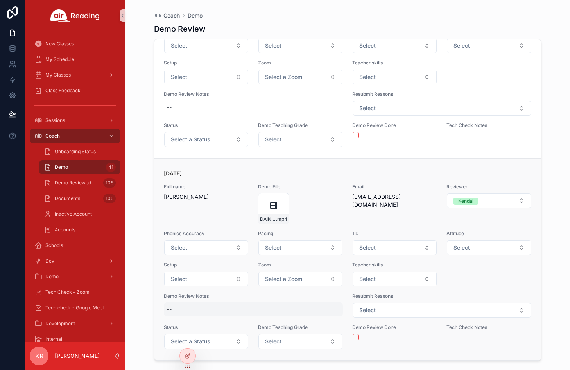
click at [188, 311] on div "--" at bounding box center [253, 309] width 179 height 14
click at [198, 321] on textarea "scrollable content" at bounding box center [205, 324] width 74 height 23
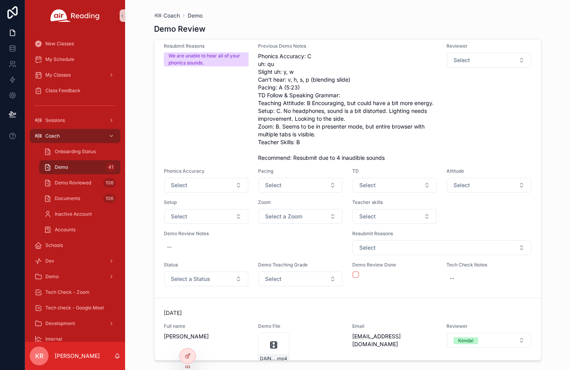
scroll to position [11419, 0]
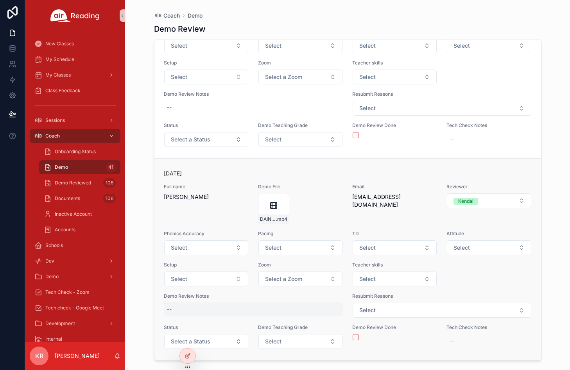
click at [192, 312] on div "--" at bounding box center [253, 309] width 179 height 14
click at [190, 320] on textarea "scrollable content" at bounding box center [205, 324] width 74 height 23
type textarea "***"
click at [204, 313] on div "--" at bounding box center [253, 309] width 179 height 14
click at [194, 320] on textarea "****" at bounding box center [205, 324] width 74 height 23
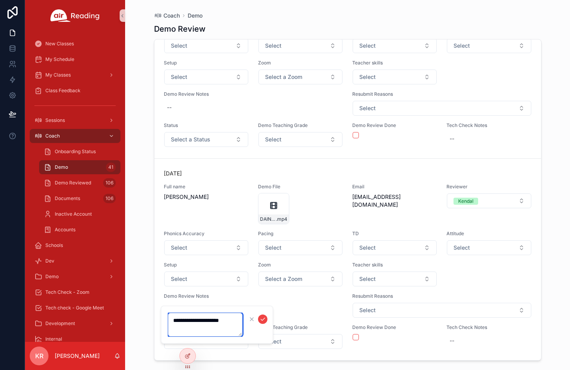
click at [233, 323] on textarea "**********" at bounding box center [205, 324] width 74 height 23
click at [233, 331] on textarea "**********" at bounding box center [205, 328] width 74 height 30
type textarea "**********"
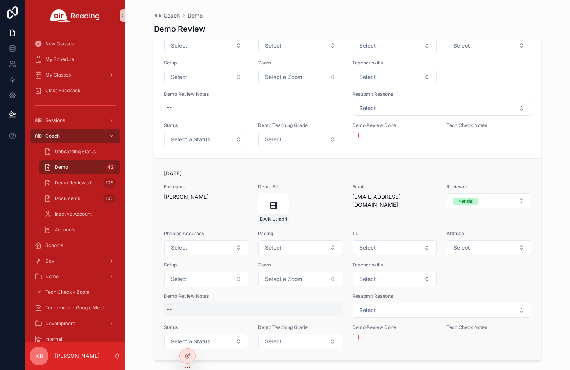
click at [203, 310] on div "--" at bounding box center [253, 309] width 179 height 14
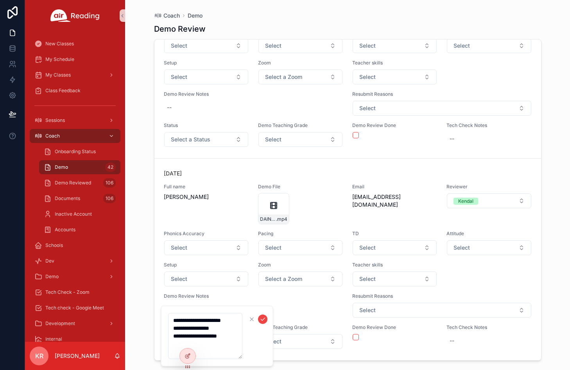
click at [236, 336] on textarea "**********" at bounding box center [205, 336] width 74 height 46
type textarea "**********"
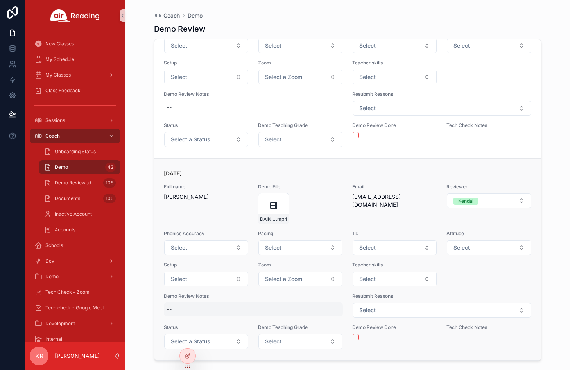
click at [201, 311] on div "--" at bounding box center [253, 309] width 179 height 14
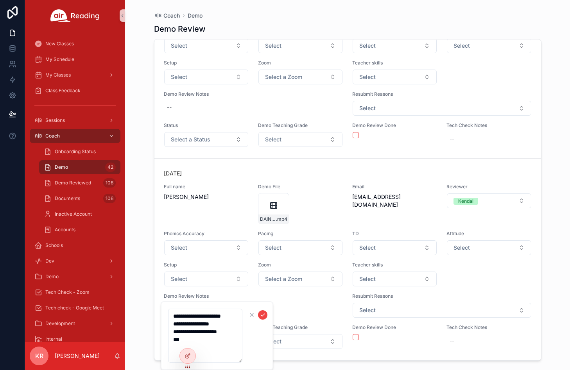
click at [208, 337] on textarea "**********" at bounding box center [205, 336] width 74 height 54
drag, startPoint x: 230, startPoint y: 324, endPoint x: 236, endPoint y: 323, distance: 6.8
click at [230, 324] on textarea "**********" at bounding box center [205, 336] width 74 height 54
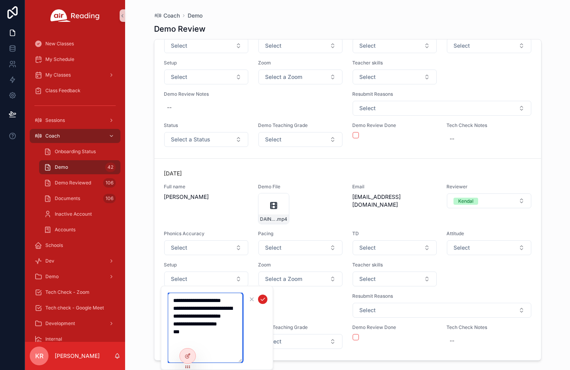
type textarea "**********"
click at [262, 299] on icon "scrollable content" at bounding box center [262, 299] width 6 height 6
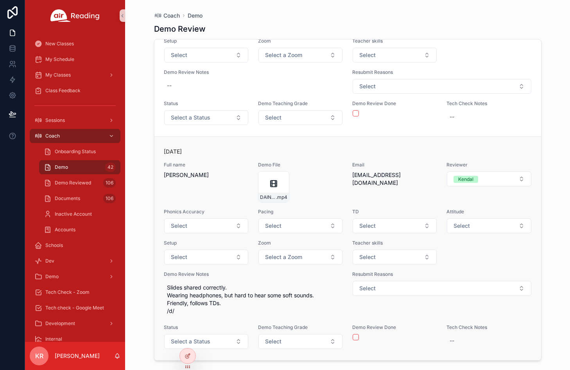
scroll to position [11441, 0]
click at [204, 226] on button "Select" at bounding box center [206, 225] width 84 height 15
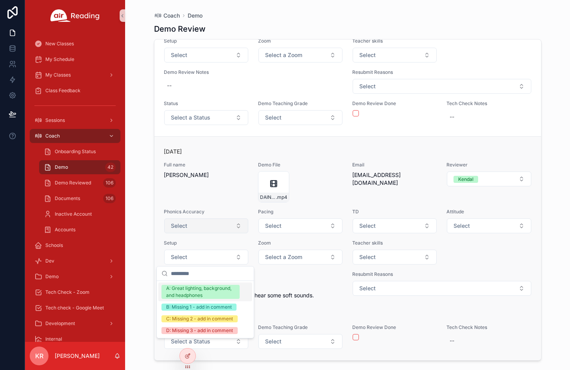
click at [197, 223] on button "Select" at bounding box center [206, 225] width 84 height 15
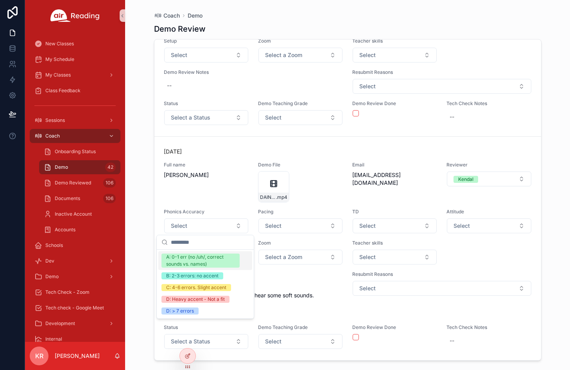
click at [190, 262] on div "A: 0-1 err (no /uh/, correct sounds vs. names)" at bounding box center [200, 261] width 69 height 14
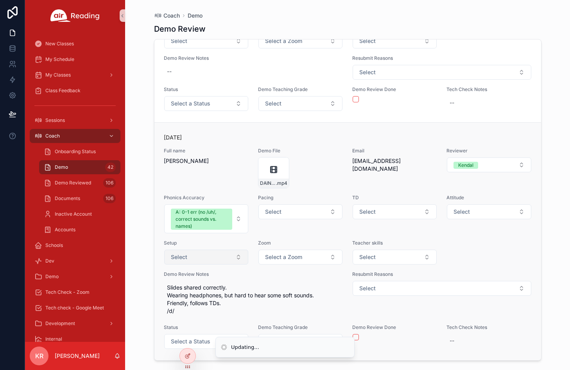
scroll to position [11455, 0]
click at [302, 212] on button "Select" at bounding box center [300, 211] width 84 height 15
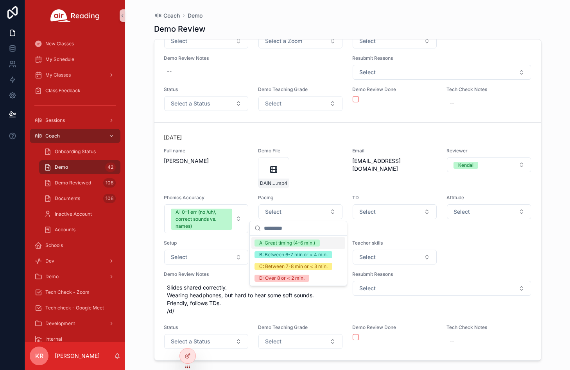
click at [296, 244] on div "A: Great timing (4-6 min.)" at bounding box center [287, 242] width 56 height 7
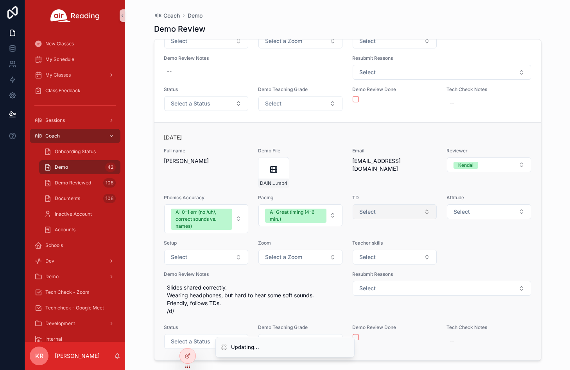
click at [386, 213] on button "Select" at bounding box center [394, 211] width 84 height 15
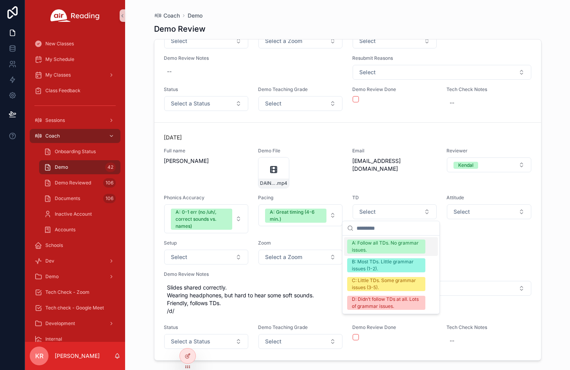
click at [385, 244] on div "A: Follow all TDs. No grammar issues." at bounding box center [386, 246] width 69 height 14
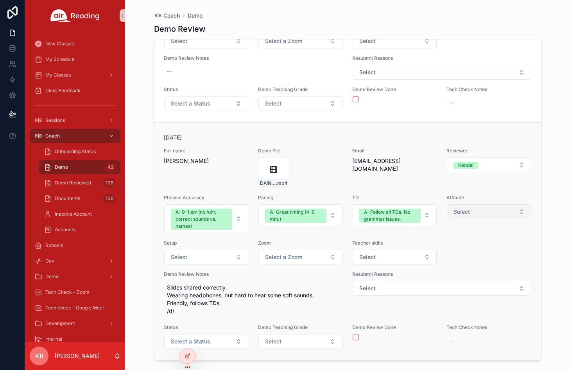
click at [468, 214] on button "Select" at bounding box center [488, 211] width 84 height 15
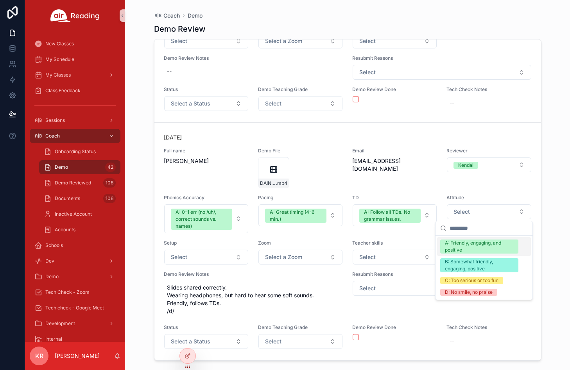
click at [468, 245] on div "A: Friendly, engaging, and positive" at bounding box center [479, 246] width 69 height 14
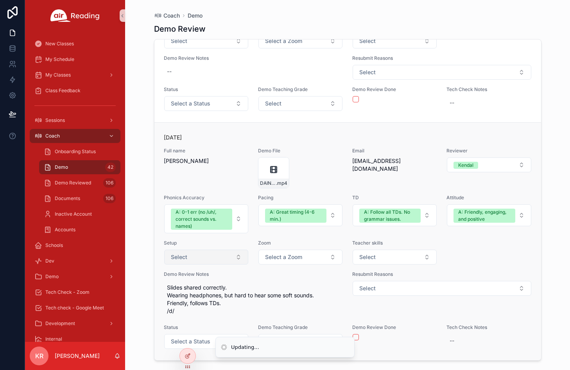
click at [216, 262] on button "Select" at bounding box center [206, 257] width 84 height 15
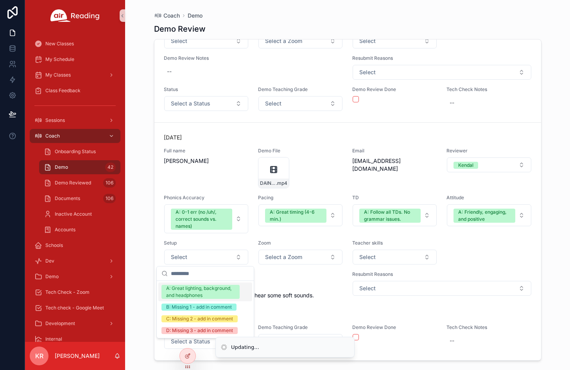
click at [211, 289] on div "A: Great lighting, background, and headphones" at bounding box center [200, 292] width 69 height 14
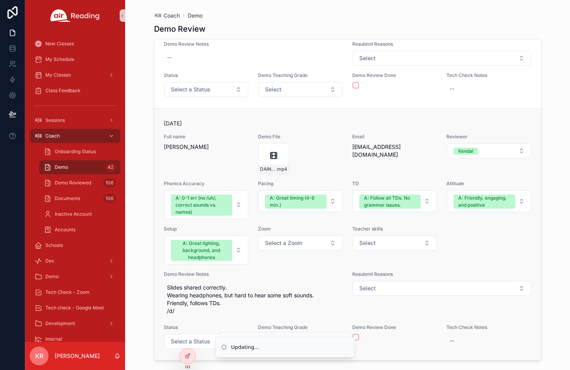
scroll to position [11469, 0]
click at [293, 243] on span "Select a Zoom" at bounding box center [283, 243] width 37 height 8
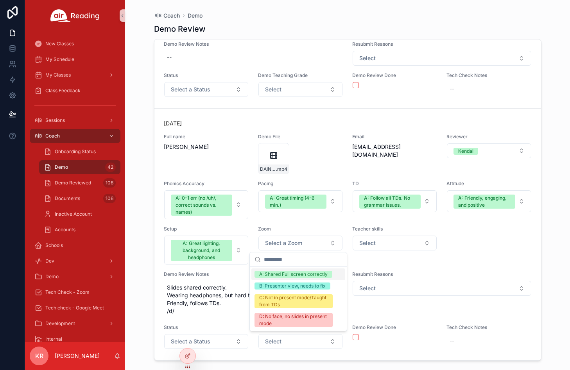
click at [293, 275] on div "A: Shared Full screen correctly" at bounding box center [293, 274] width 68 height 7
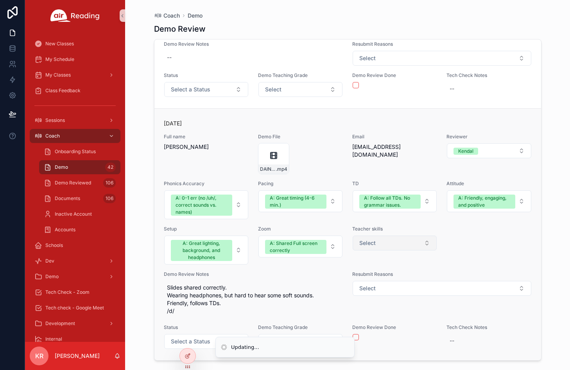
click at [375, 244] on button "Select" at bounding box center [394, 243] width 84 height 15
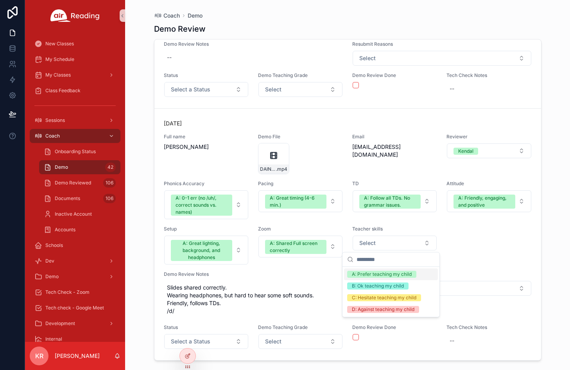
click at [372, 276] on div "A: Prefer teaching my child" at bounding box center [382, 274] width 60 height 7
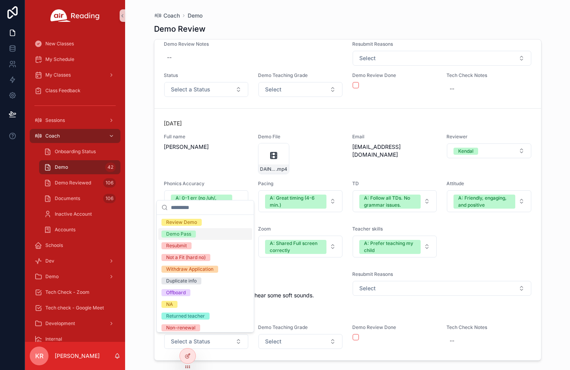
click at [180, 233] on div "Demo Pass" at bounding box center [178, 233] width 25 height 7
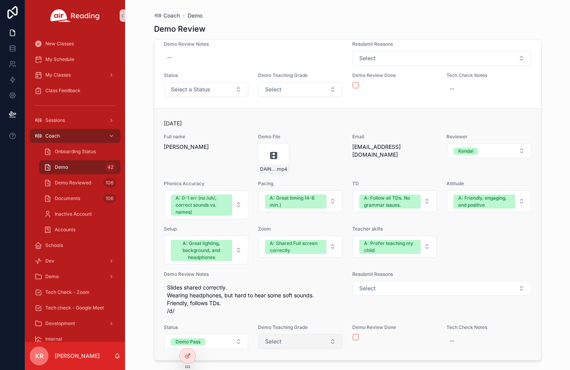
click at [302, 337] on button "Select" at bounding box center [300, 341] width 84 height 15
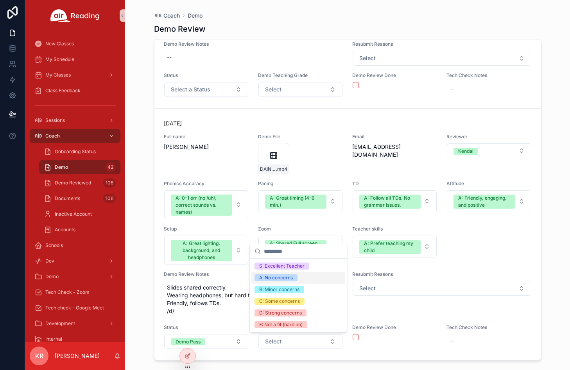
click at [286, 279] on div "A: No concerns" at bounding box center [276, 277] width 34 height 7
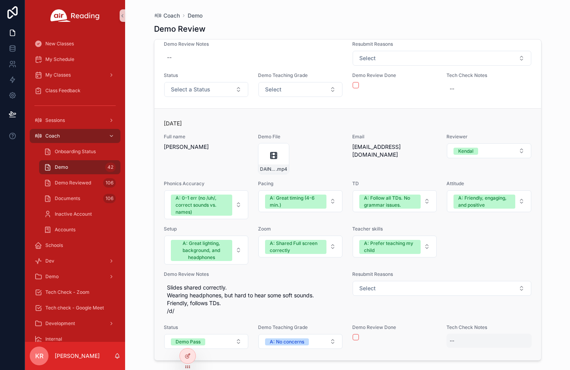
click at [459, 340] on div "--" at bounding box center [488, 341] width 85 height 14
drag, startPoint x: 457, startPoint y: 345, endPoint x: 462, endPoint y: 347, distance: 5.9
click at [457, 346] on textarea "scrollable content" at bounding box center [483, 350] width 74 height 23
click at [354, 336] on button "scrollable content" at bounding box center [355, 337] width 6 height 6
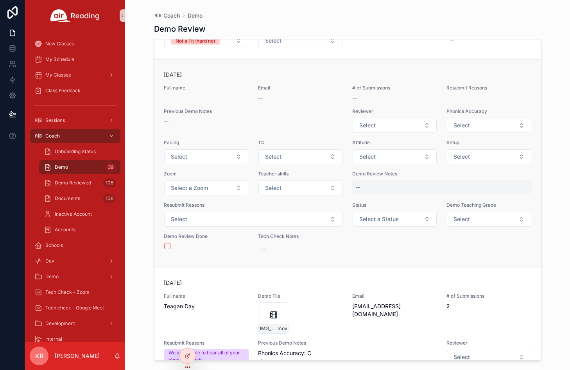
scroll to position [10204, 0]
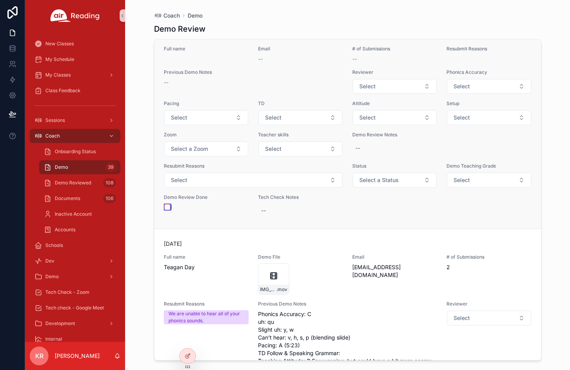
click at [170, 210] on button "scrollable content" at bounding box center [167, 207] width 6 height 6
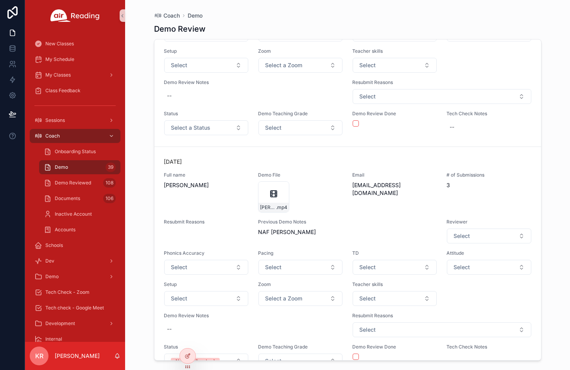
scroll to position [10477, 0]
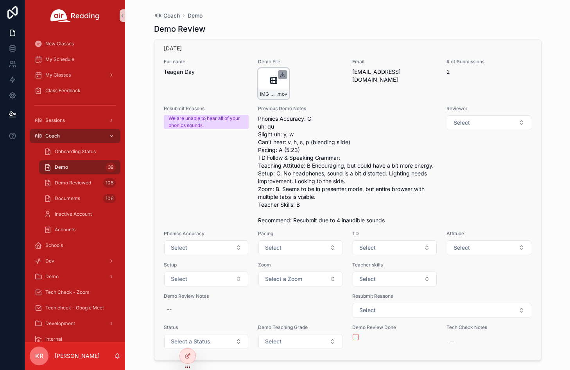
click at [284, 75] on icon "scrollable content" at bounding box center [282, 74] width 6 height 6
click at [280, 72] on icon "scrollable content" at bounding box center [282, 74] width 6 height 6
click at [275, 80] on icon "scrollable content" at bounding box center [273, 80] width 6 height 0
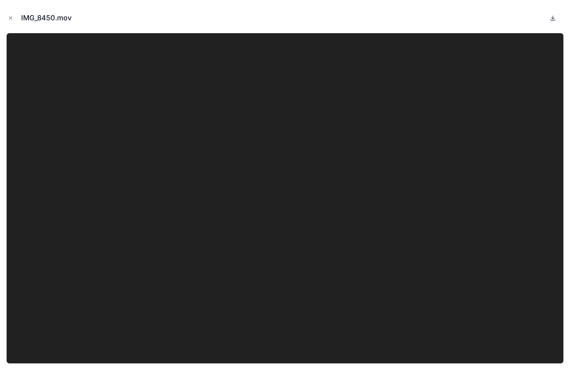
click at [553, 19] on icon at bounding box center [552, 18] width 6 height 6
click at [555, 17] on icon at bounding box center [552, 18] width 6 height 6
click at [553, 18] on icon at bounding box center [552, 18] width 6 height 6
click at [13, 19] on icon "Close modal" at bounding box center [10, 17] width 5 height 5
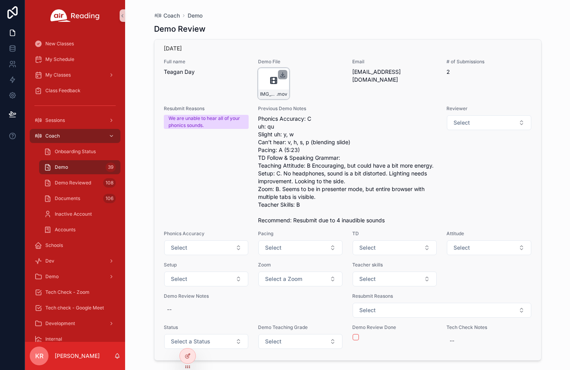
click at [279, 75] on icon "scrollable content" at bounding box center [282, 74] width 6 height 6
click at [280, 77] on icon "scrollable content" at bounding box center [282, 74] width 6 height 6
click at [282, 75] on icon "scrollable content" at bounding box center [282, 74] width 0 height 3
click at [268, 89] on div "IMG_8450 .mov" at bounding box center [273, 83] width 31 height 31
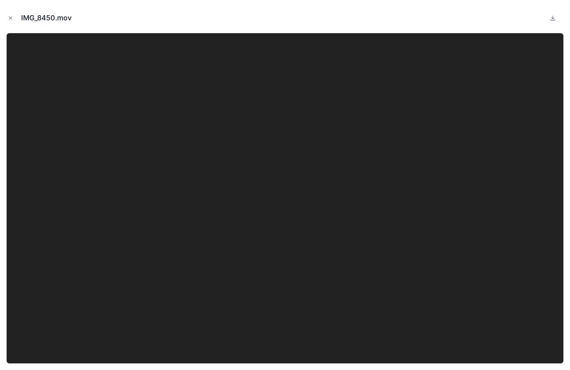
click at [269, 87] on video at bounding box center [284, 198] width 557 height 331
click at [409, 147] on video at bounding box center [284, 198] width 557 height 331
click at [9, 16] on icon "Close modal" at bounding box center [10, 17] width 5 height 5
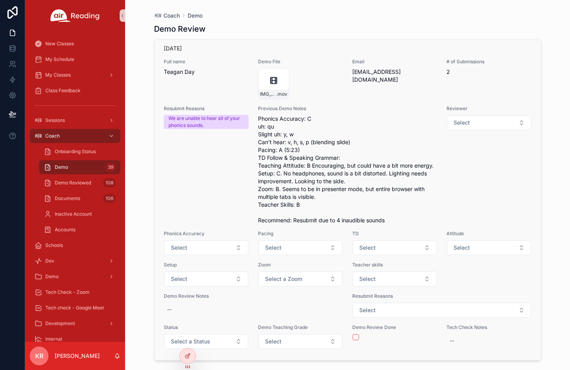
scroll to position [10360, 0]
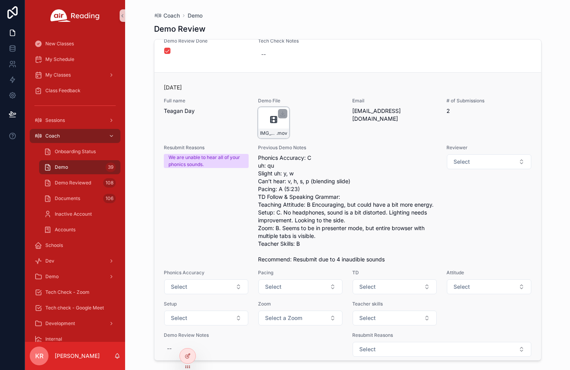
click at [270, 120] on icon "scrollable content" at bounding box center [273, 120] width 6 height 0
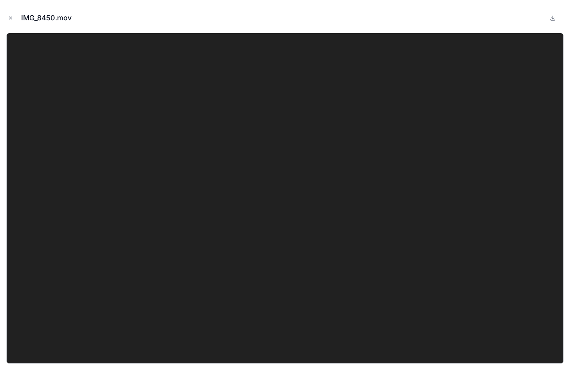
scroll to position [10376, 0]
click at [286, 213] on video at bounding box center [284, 198] width 557 height 331
click at [11, 19] on icon "Close modal" at bounding box center [10, 17] width 5 height 5
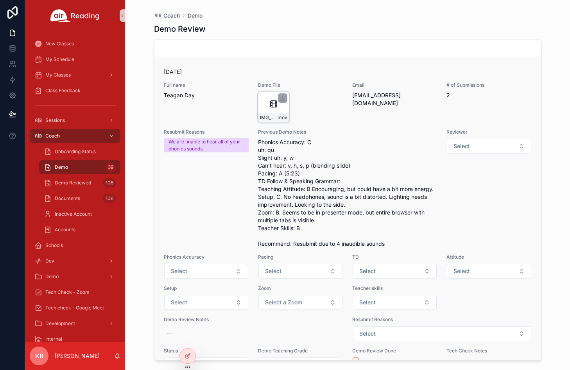
scroll to position [10391, 0]
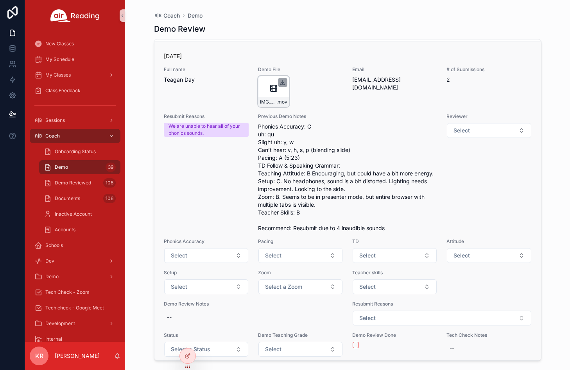
click at [281, 86] on icon "scrollable content" at bounding box center [282, 82] width 6 height 6
drag, startPoint x: 281, startPoint y: 160, endPoint x: 262, endPoint y: 170, distance: 21.7
click at [262, 107] on div "IMG_8450 .mov" at bounding box center [273, 91] width 31 height 31
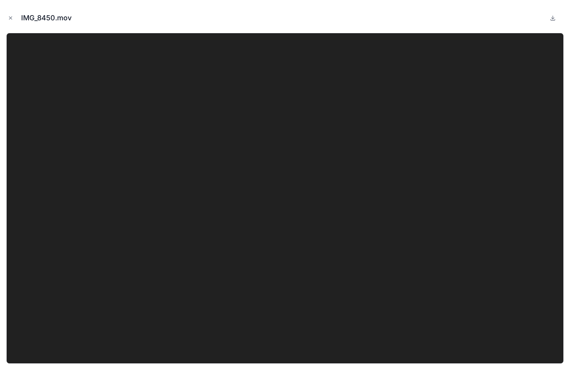
click at [280, 159] on video at bounding box center [284, 198] width 557 height 331
click at [11, 18] on icon "Close modal" at bounding box center [10, 18] width 3 height 3
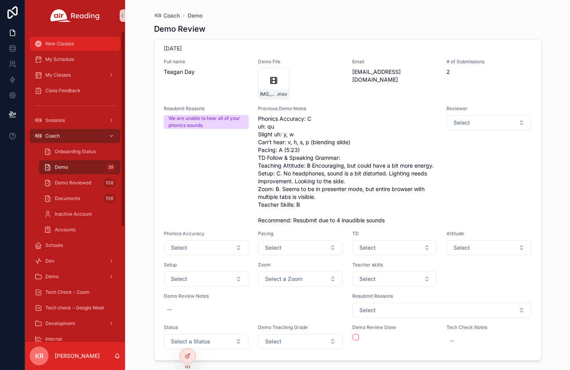
scroll to position [10423, 0]
click at [281, 75] on icon "scrollable content" at bounding box center [282, 74] width 3 height 1
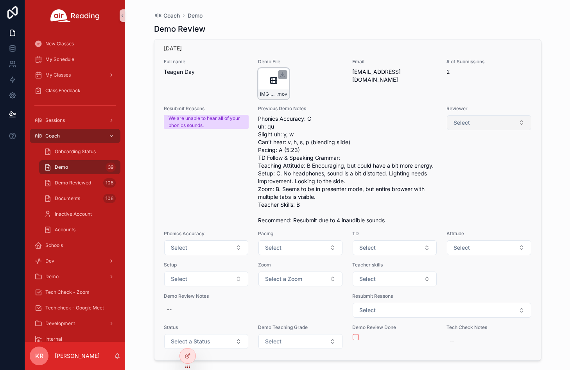
click at [464, 124] on span "Select" at bounding box center [461, 123] width 16 height 8
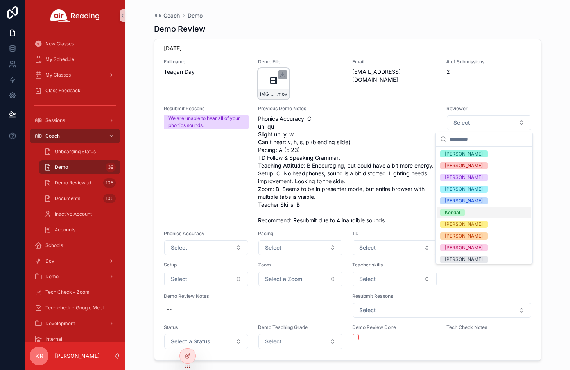
click at [454, 214] on div "Kendal" at bounding box center [452, 212] width 15 height 7
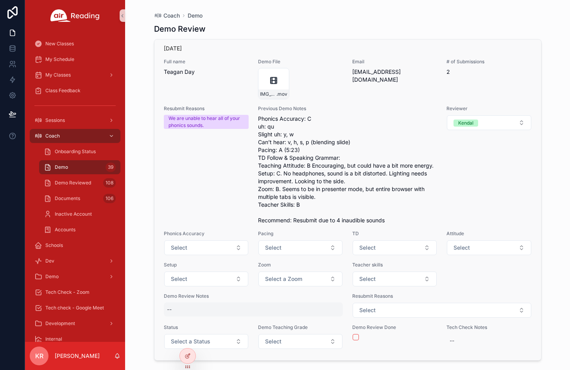
click at [199, 311] on div "--" at bounding box center [253, 309] width 179 height 14
click at [205, 319] on textarea "scrollable content" at bounding box center [205, 324] width 74 height 23
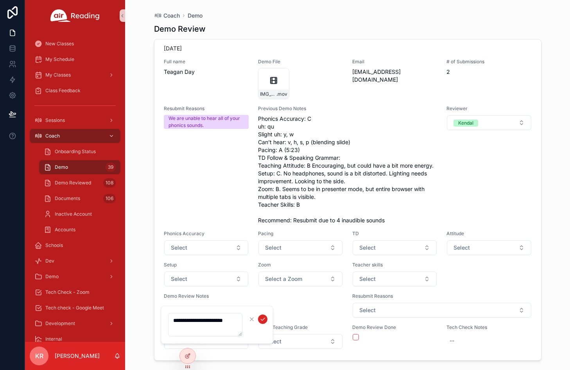
type textarea "**********"
click at [262, 318] on icon "scrollable content" at bounding box center [262, 319] width 6 height 6
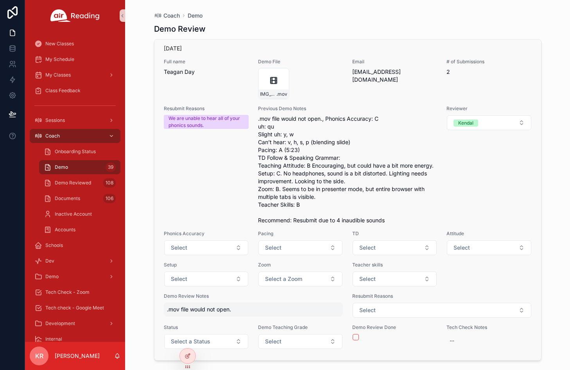
click at [235, 311] on span ".mov file would not open." at bounding box center [253, 309] width 173 height 8
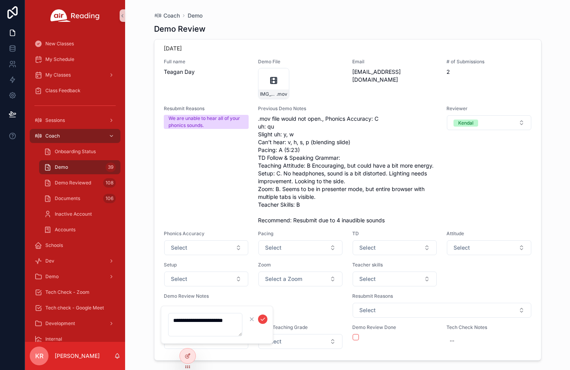
drag, startPoint x: 201, startPoint y: 330, endPoint x: 162, endPoint y: 320, distance: 40.2
click at [162, 320] on div "**********" at bounding box center [217, 324] width 112 height 38
click at [253, 319] on icon "scrollable content" at bounding box center [251, 319] width 6 height 6
type textarea "**********"
click at [558, 18] on div "Coach Demo Demo Review [DATE] Full name [PERSON_NAME] Demo File [PERSON_NAME]-D…" at bounding box center [347, 185] width 445 height 370
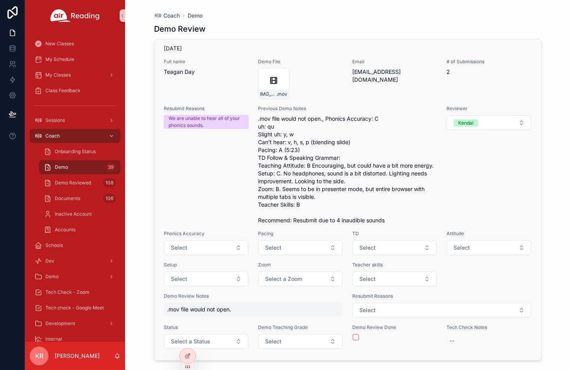
click at [220, 310] on span ".mov file would not open." at bounding box center [253, 309] width 173 height 8
click at [170, 324] on span "Status" at bounding box center [206, 327] width 85 height 6
click at [200, 308] on span ".mov file would not open." at bounding box center [253, 309] width 173 height 8
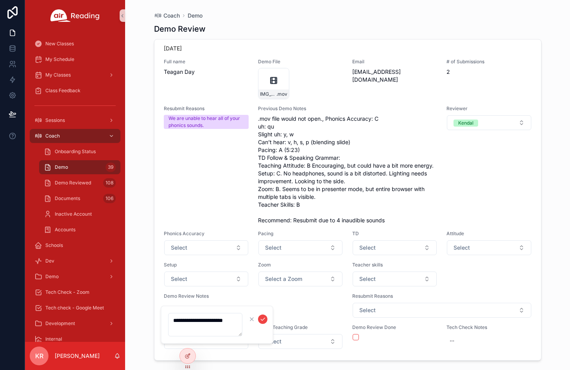
drag, startPoint x: 193, startPoint y: 327, endPoint x: 174, endPoint y: 322, distance: 19.3
click at [174, 322] on textarea "**********" at bounding box center [205, 324] width 74 height 23
type textarea "**********"
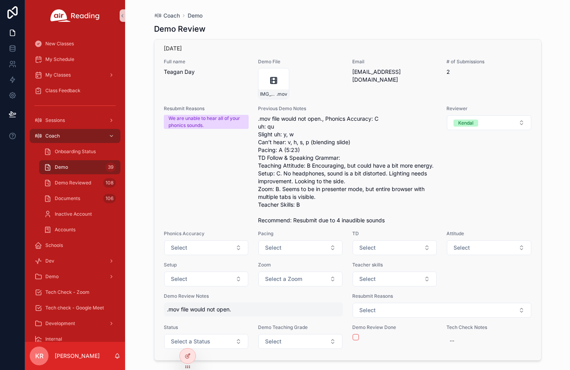
click at [230, 307] on span ".mov file would not open." at bounding box center [253, 309] width 173 height 8
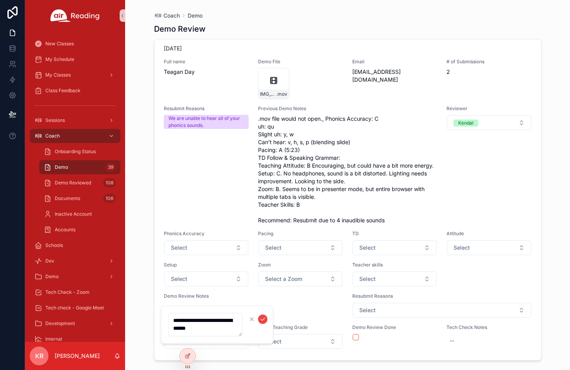
click at [226, 330] on textarea "**********" at bounding box center [205, 324] width 74 height 23
type textarea "**********"
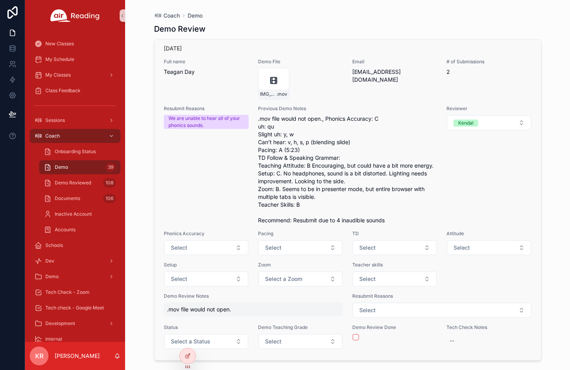
click at [224, 311] on span ".mov file would not open." at bounding box center [253, 309] width 173 height 8
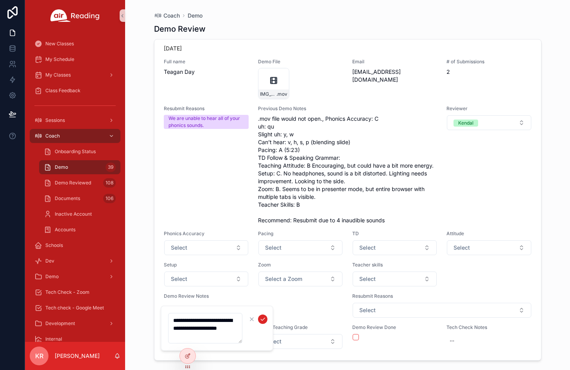
click at [261, 322] on icon "scrollable content" at bounding box center [262, 319] width 6 height 6
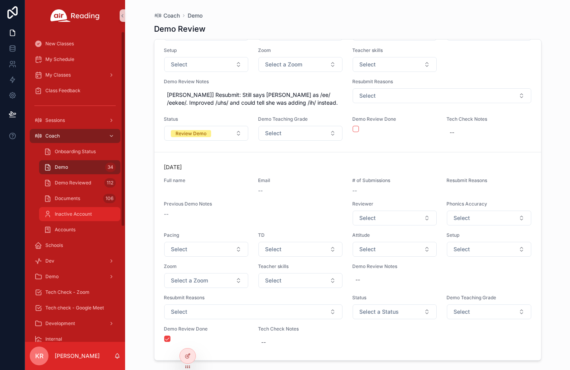
scroll to position [8558, 0]
click at [88, 185] on span "Demo Reviewed" at bounding box center [73, 183] width 36 height 6
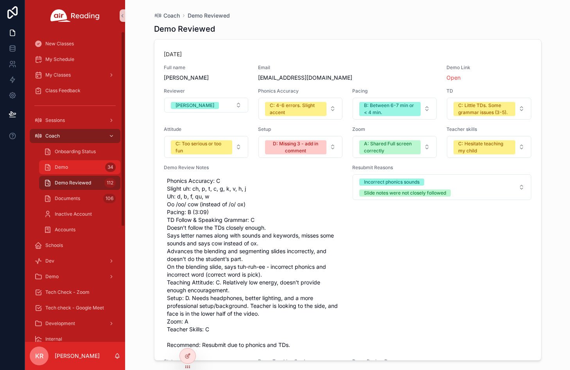
click at [80, 168] on div "Demo 34" at bounding box center [80, 167] width 72 height 12
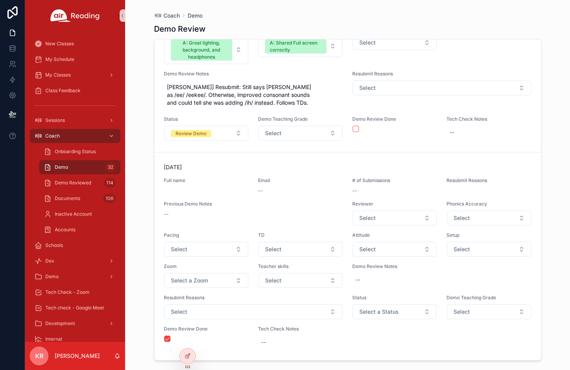
scroll to position [7923, 0]
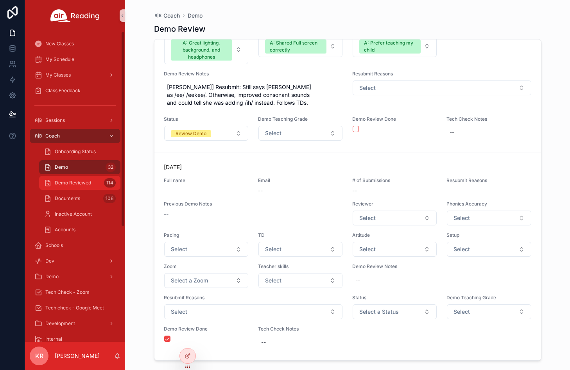
click at [78, 184] on span "Demo Reviewed" at bounding box center [73, 183] width 36 height 6
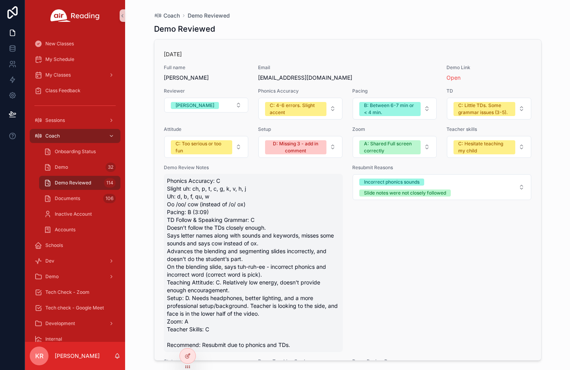
click at [460, 225] on div "Resubmit Reasons Incorrect phonics sounds Slide notes were not closely followed" at bounding box center [441, 257] width 179 height 187
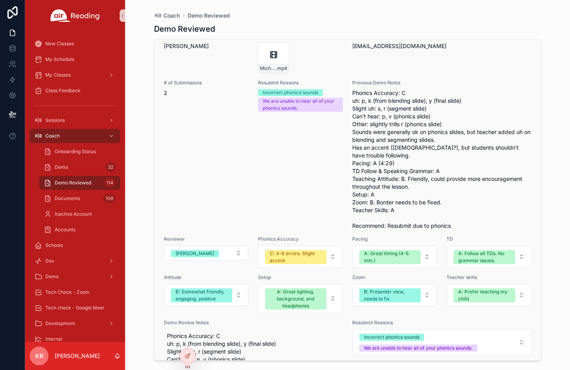
scroll to position [17993, 0]
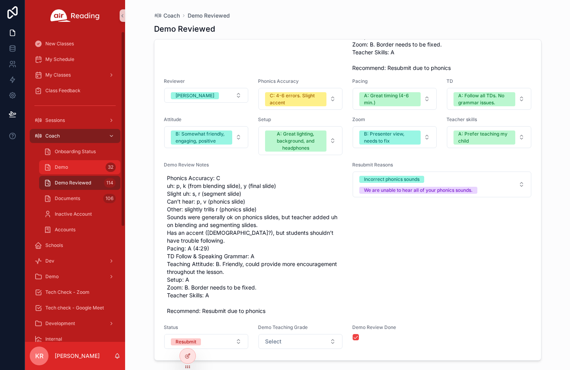
click at [91, 169] on div "Demo 32" at bounding box center [80, 167] width 72 height 12
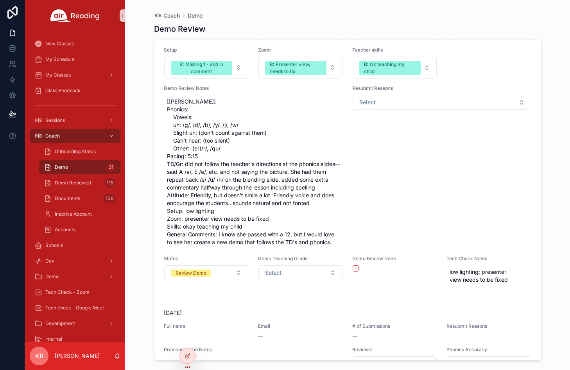
scroll to position [7212, 0]
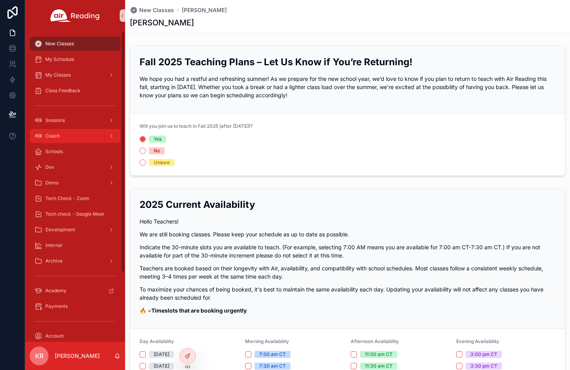
click at [66, 134] on div "Coach" at bounding box center [74, 136] width 81 height 12
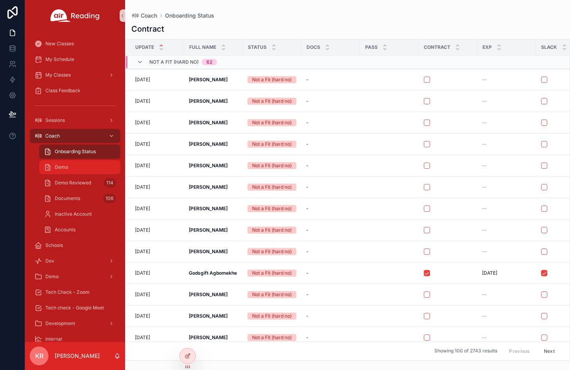
click at [86, 169] on div "Demo" at bounding box center [80, 167] width 72 height 12
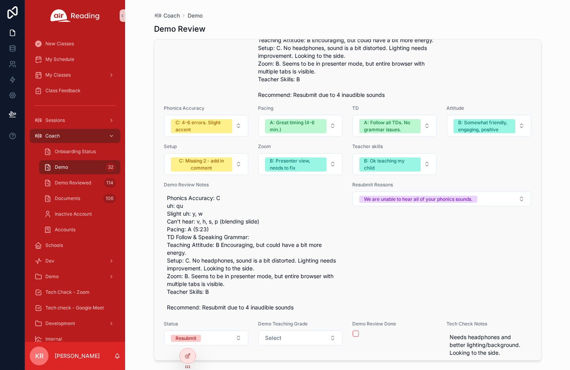
scroll to position [7594, 0]
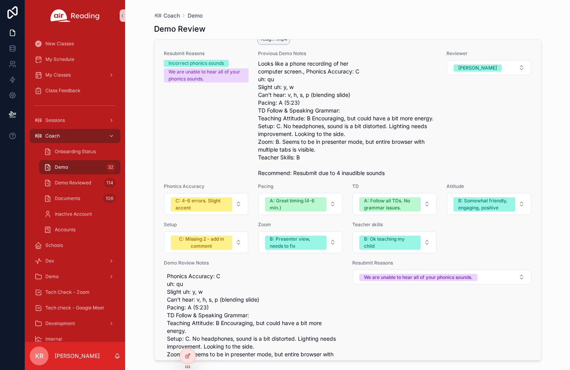
click at [275, 27] on icon "scrollable content" at bounding box center [276, 27] width 2 height 0
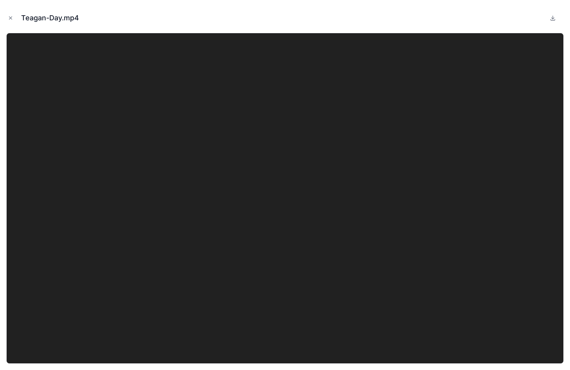
scroll to position [7602, 0]
click at [12, 18] on icon "Close modal" at bounding box center [10, 17] width 5 height 5
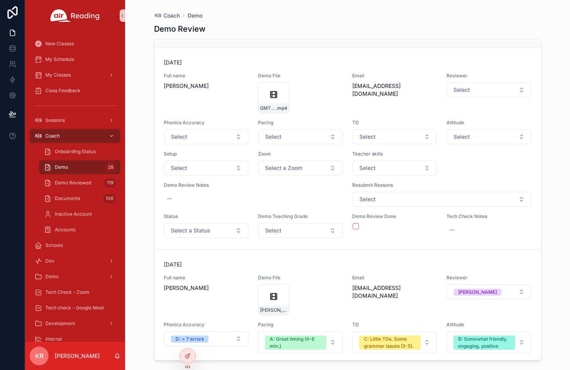
scroll to position [5896, 0]
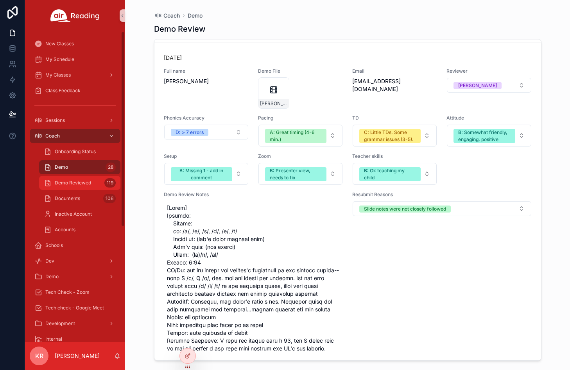
click at [71, 185] on span "Demo Reviewed" at bounding box center [73, 183] width 36 height 6
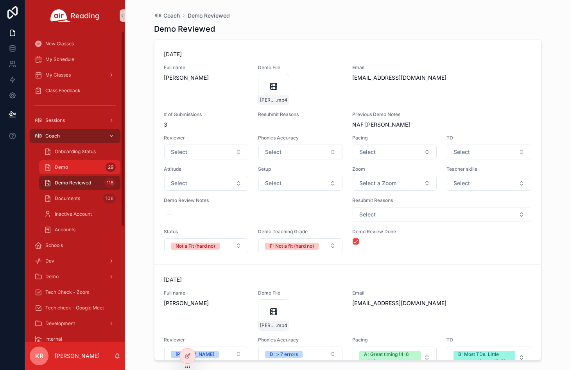
click at [77, 166] on div "Demo 29" at bounding box center [80, 167] width 72 height 12
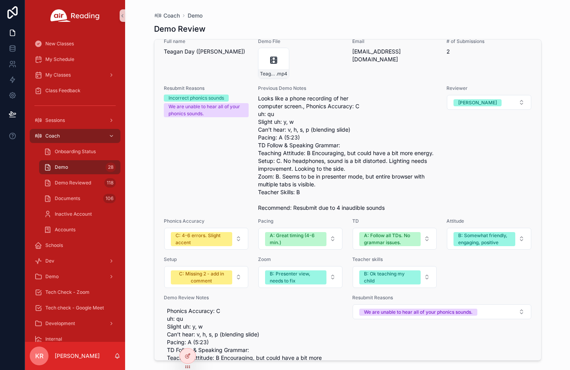
scroll to position [6336, 0]
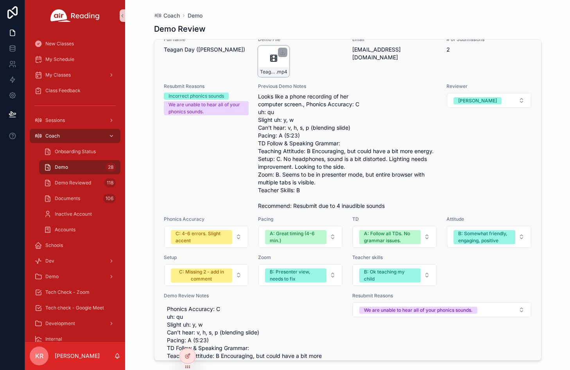
click at [270, 63] on icon "scrollable content" at bounding box center [273, 58] width 9 height 9
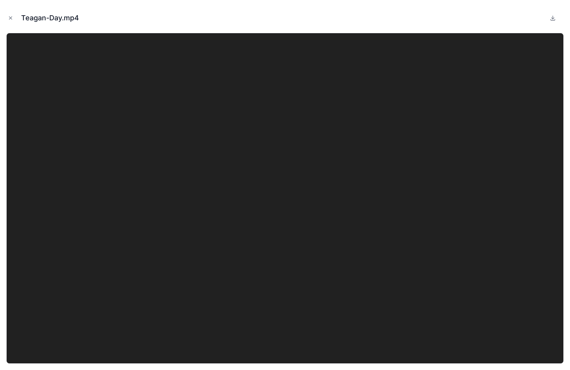
drag, startPoint x: 10, startPoint y: 16, endPoint x: 29, endPoint y: 33, distance: 24.9
click at [10, 16] on icon "Close modal" at bounding box center [10, 17] width 5 height 5
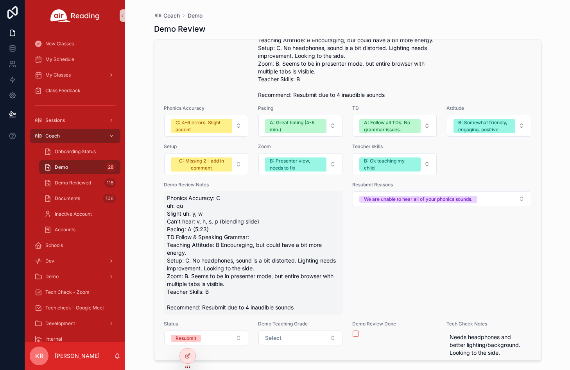
scroll to position [6592, 0]
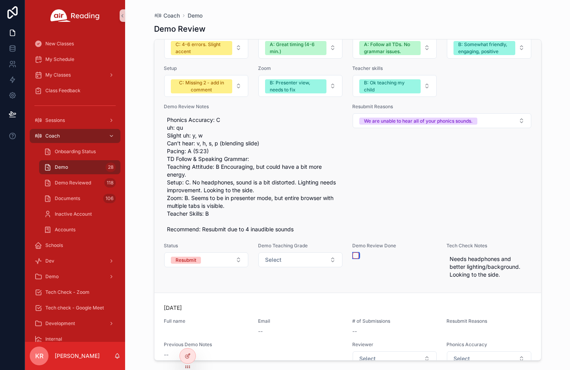
click at [354, 259] on button "scrollable content" at bounding box center [355, 255] width 6 height 6
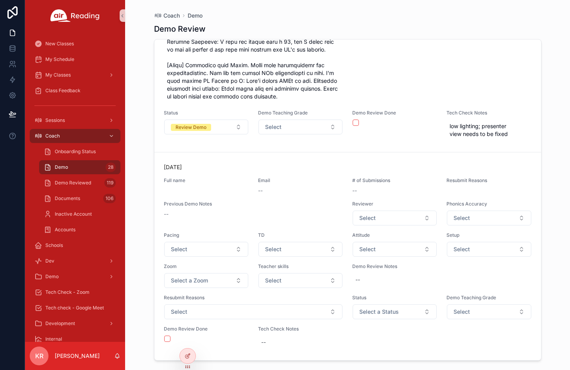
scroll to position [6293, 0]
click at [168, 340] on button "scrollable content" at bounding box center [167, 339] width 6 height 6
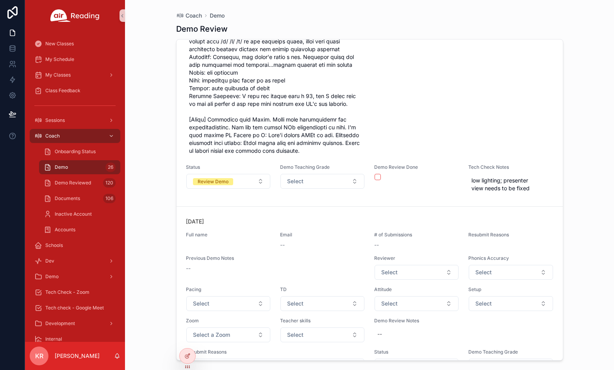
scroll to position [5730, 0]
